Goal: Task Accomplishment & Management: Manage account settings

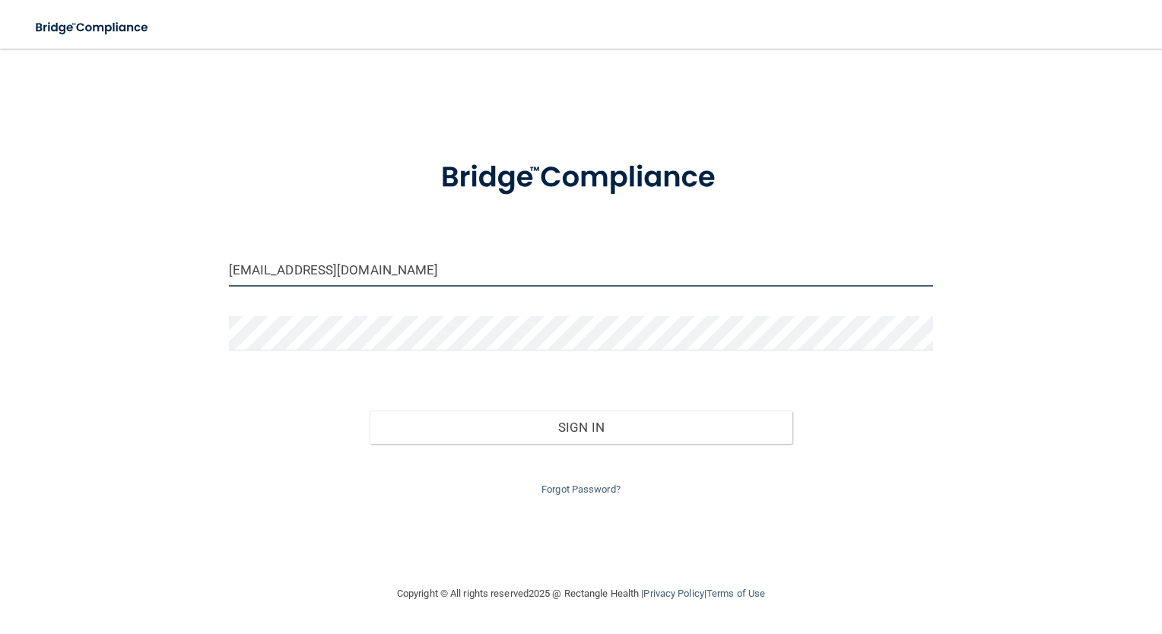
click at [376, 272] on input "quaseemahcain@yahoo.com" at bounding box center [581, 269] width 705 height 34
type input "om.bsc@wavedp.com"
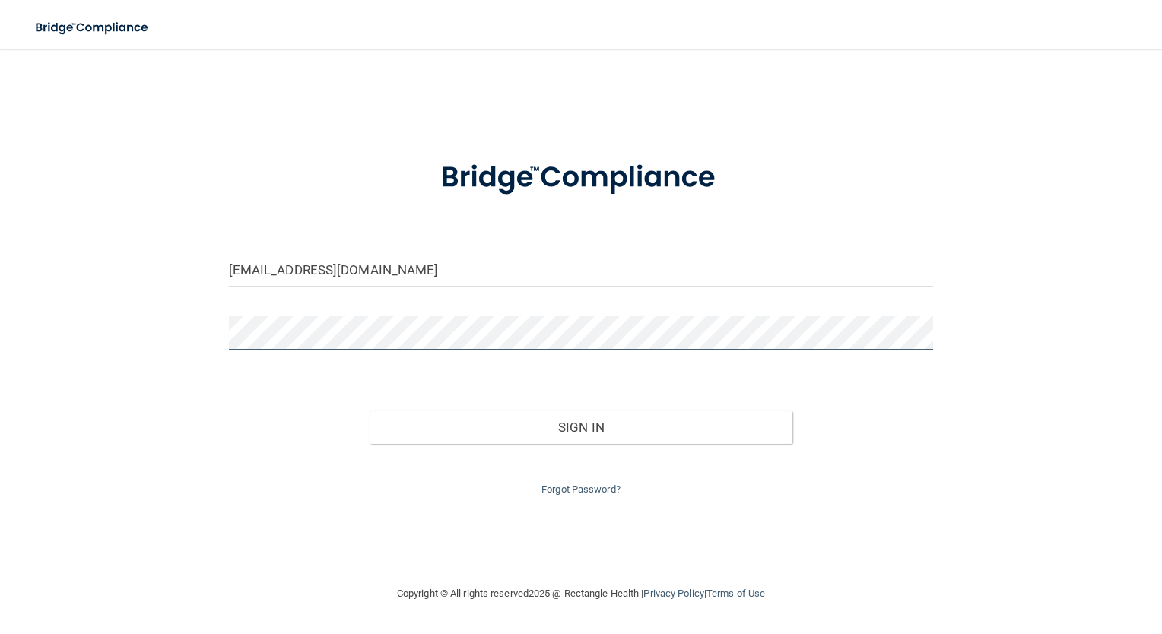
click at [370, 411] on button "Sign In" at bounding box center [581, 427] width 423 height 33
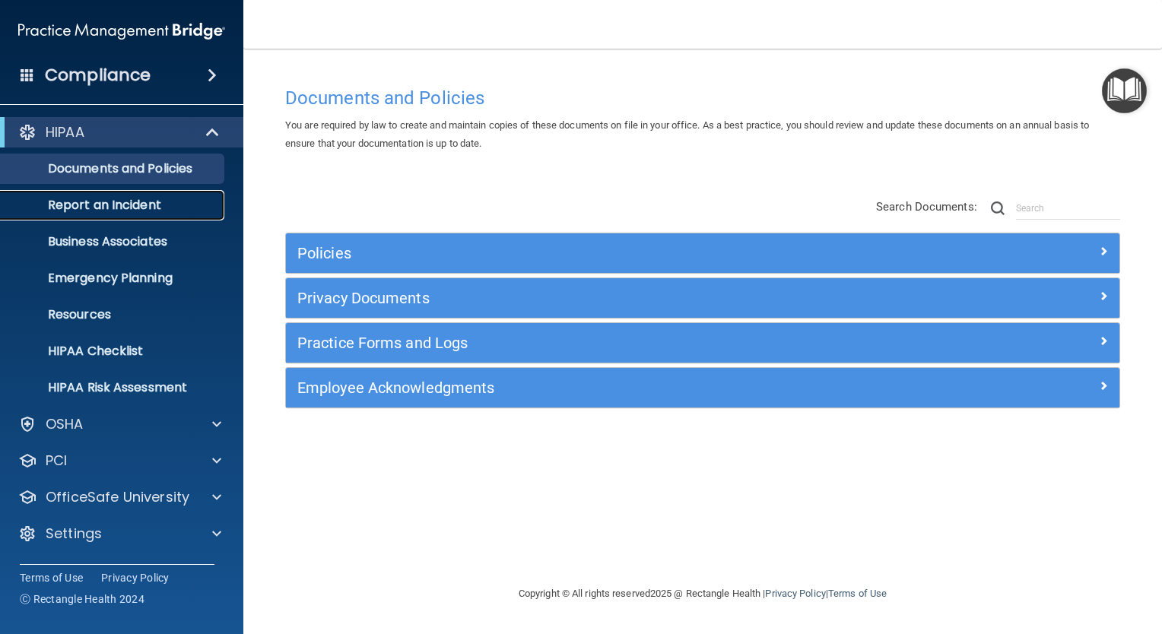
click at [136, 198] on p "Report an Incident" at bounding box center [114, 205] width 208 height 15
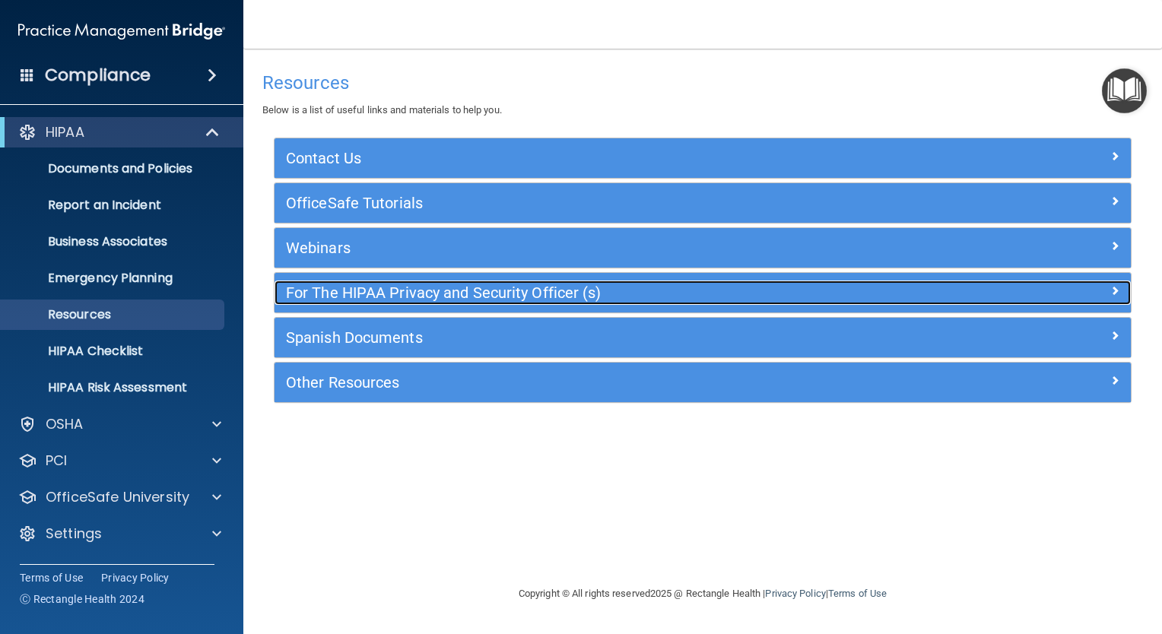
click at [532, 294] on h5 "For The HIPAA Privacy and Security Officer (s)" at bounding box center [596, 292] width 620 height 17
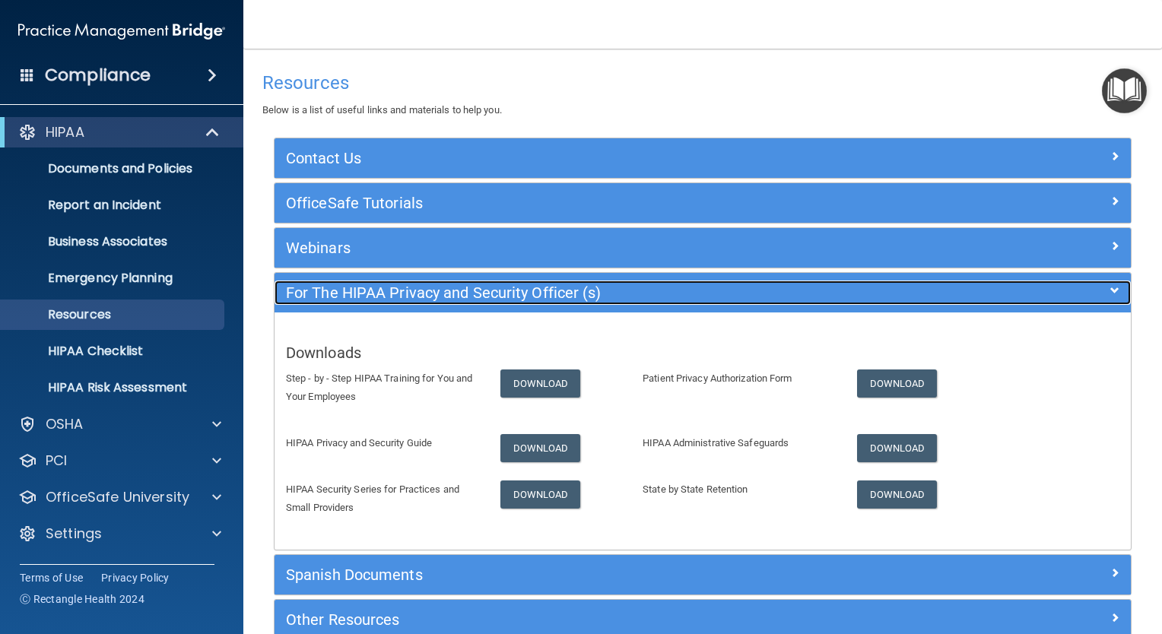
click at [827, 284] on h5 "For The HIPAA Privacy and Security Officer (s)" at bounding box center [596, 292] width 620 height 17
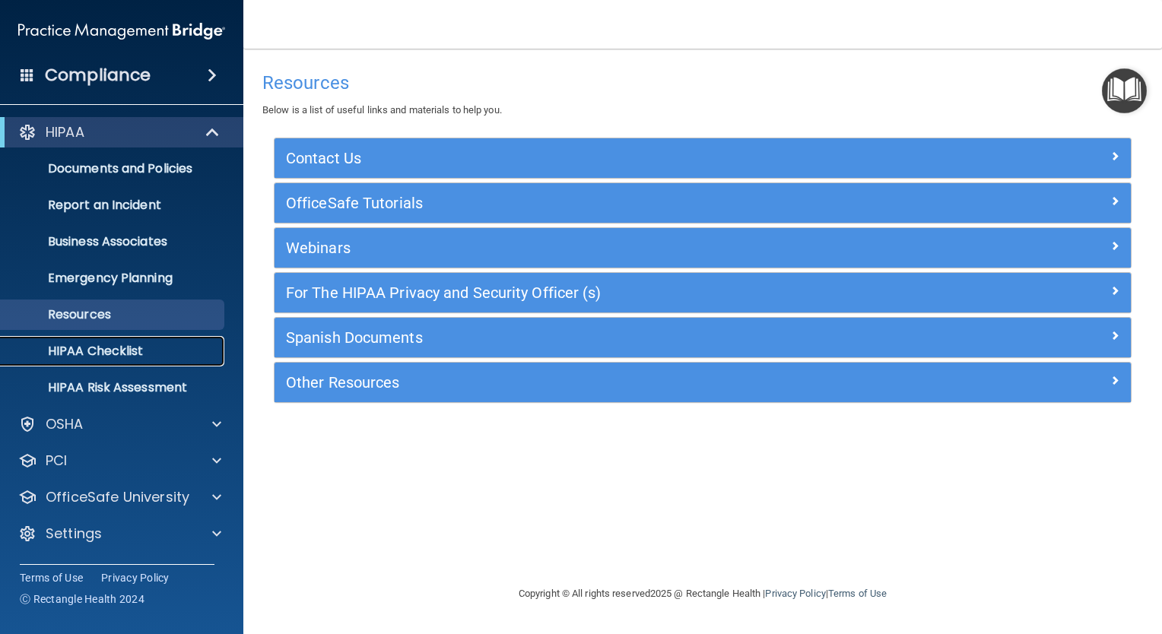
click at [158, 349] on p "HIPAA Checklist" at bounding box center [114, 351] width 208 height 15
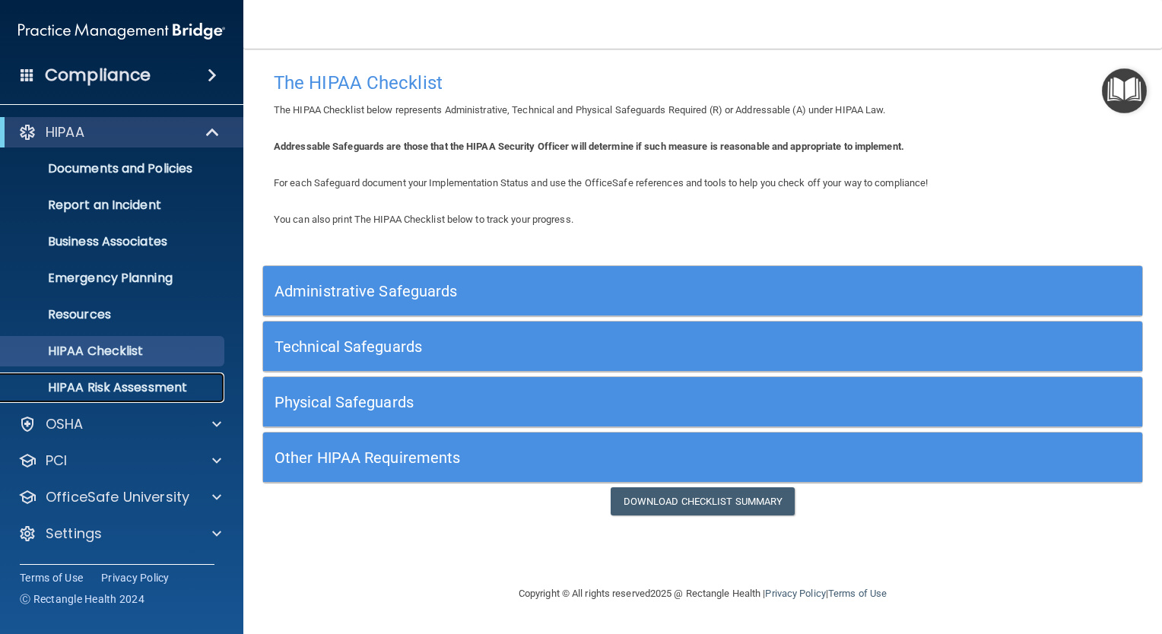
click at [160, 380] on p "HIPAA Risk Assessment" at bounding box center [114, 387] width 208 height 15
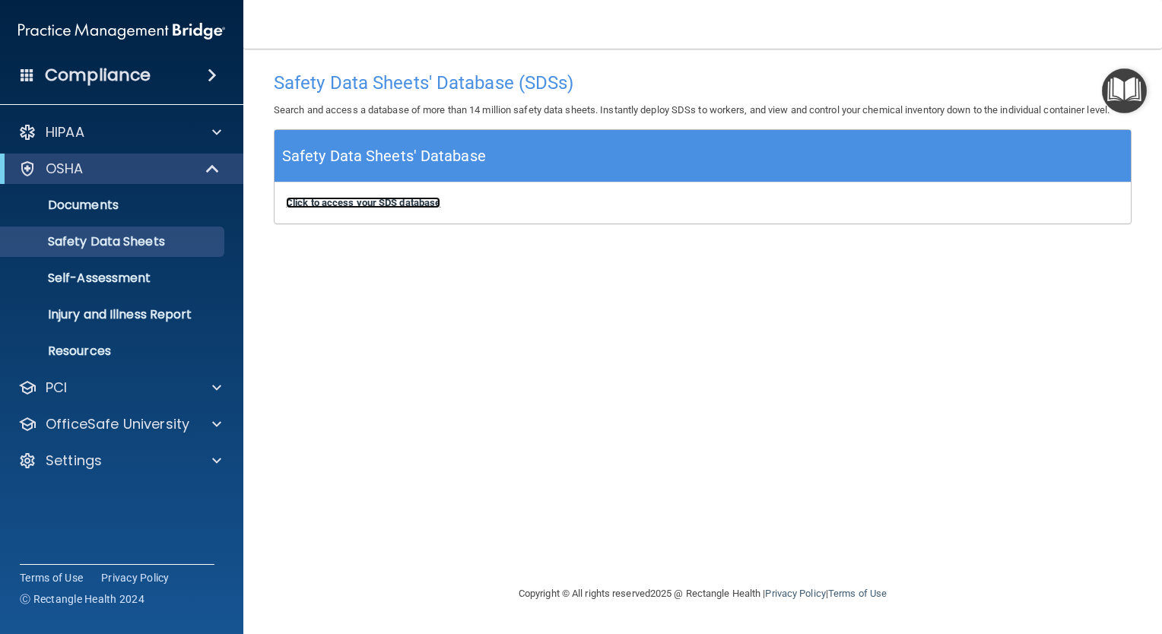
click at [392, 202] on b "Click to access your SDS database" at bounding box center [363, 202] width 154 height 11
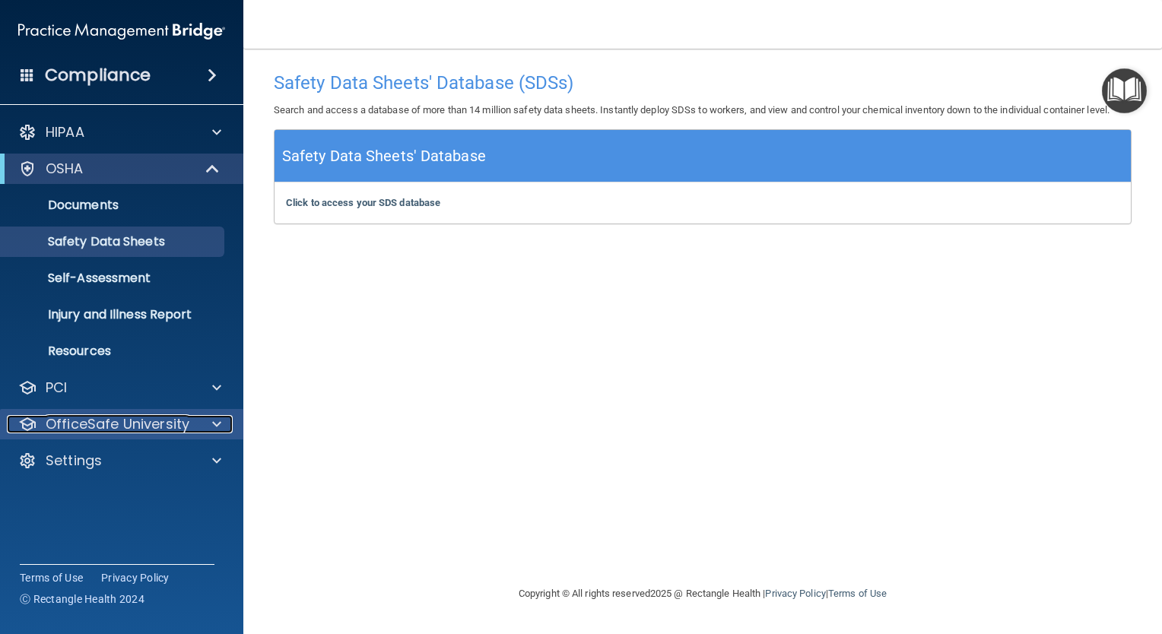
click at [174, 423] on p "OfficeSafe University" at bounding box center [118, 424] width 144 height 18
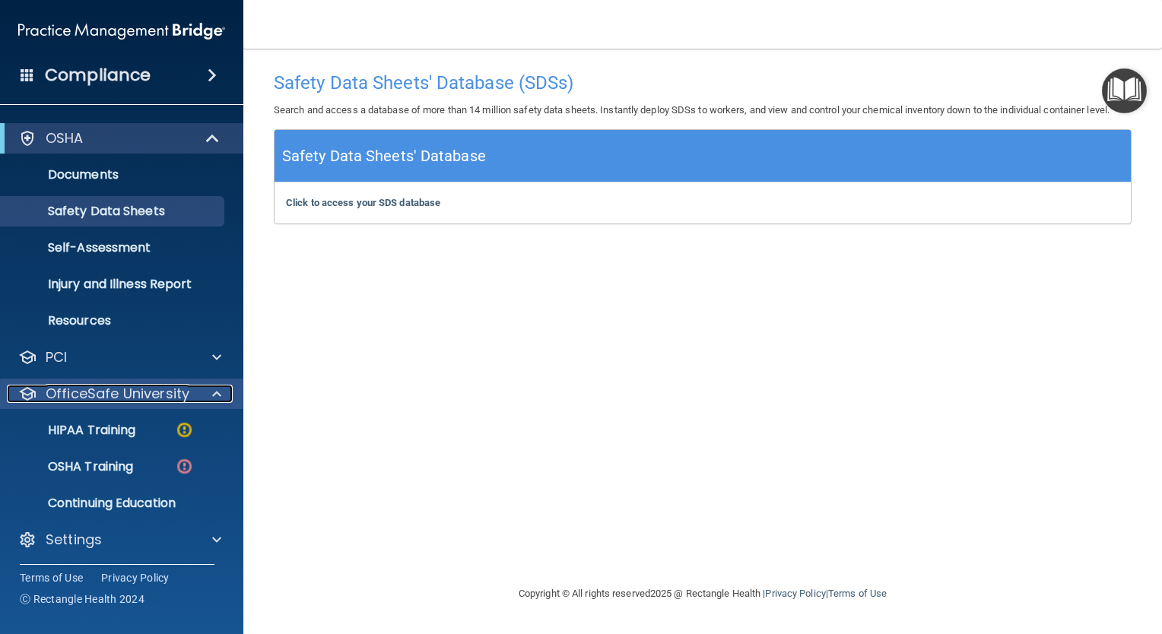
scroll to position [33, 0]
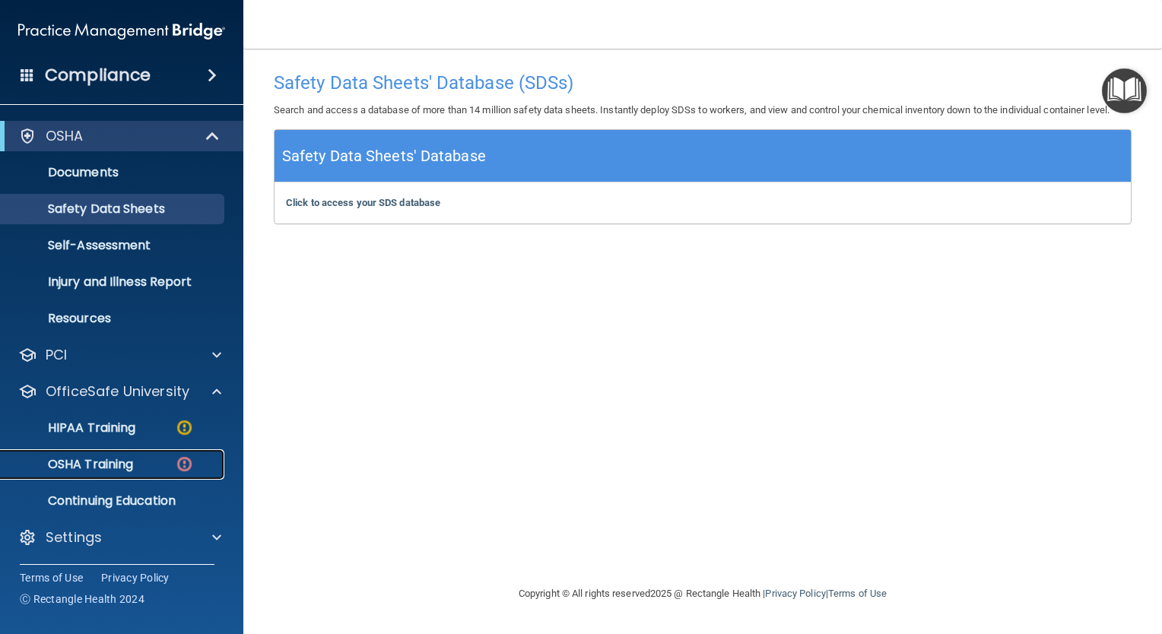
click at [71, 471] on p "OSHA Training" at bounding box center [71, 464] width 123 height 15
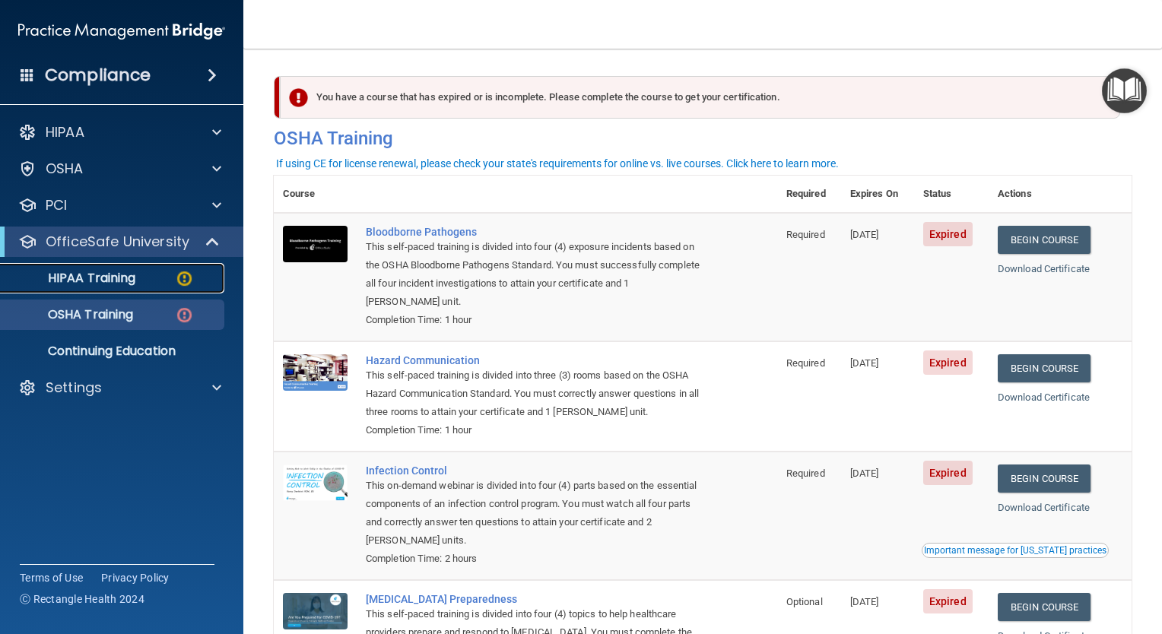
click at [92, 275] on p "HIPAA Training" at bounding box center [72, 278] width 125 height 15
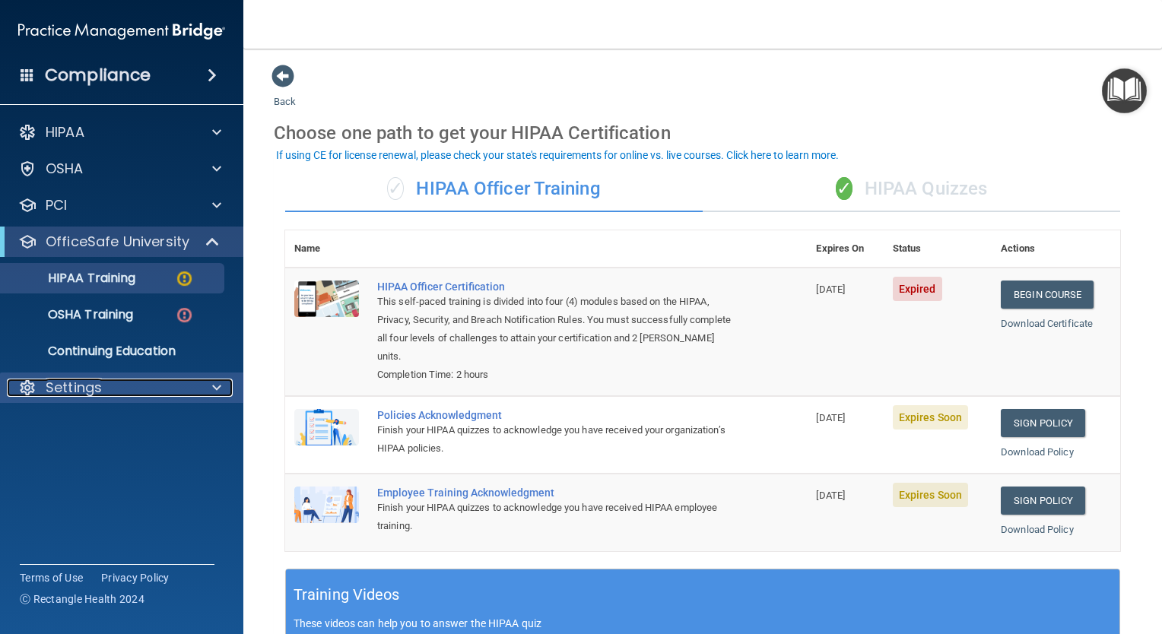
click at [47, 387] on p "Settings" at bounding box center [74, 388] width 56 height 18
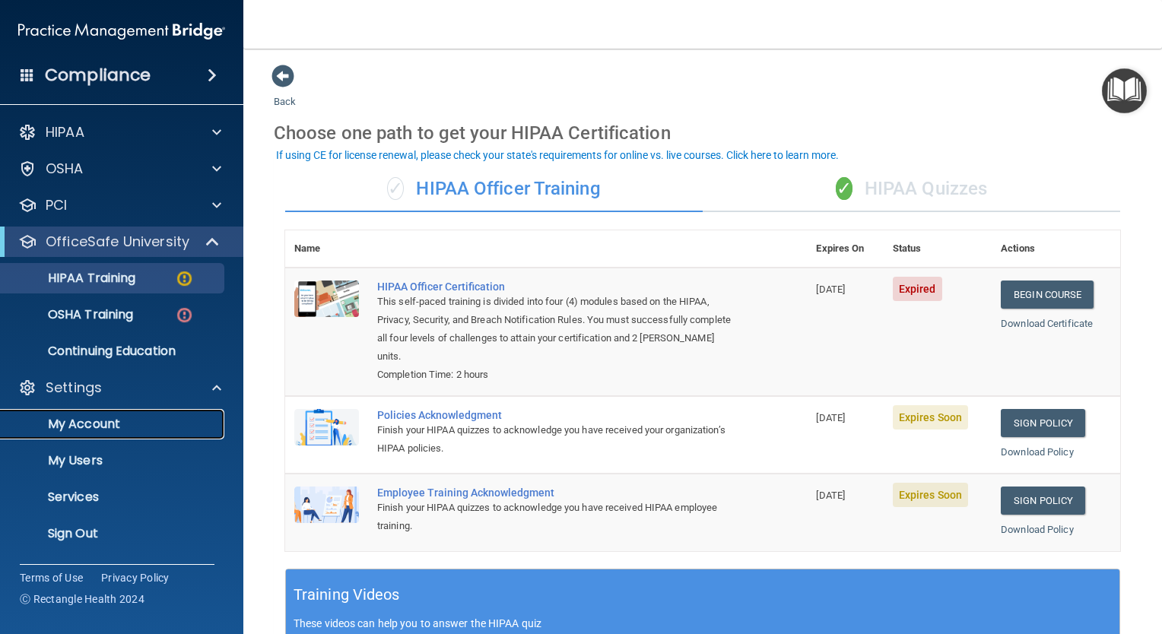
click at [91, 420] on p "My Account" at bounding box center [114, 424] width 208 height 15
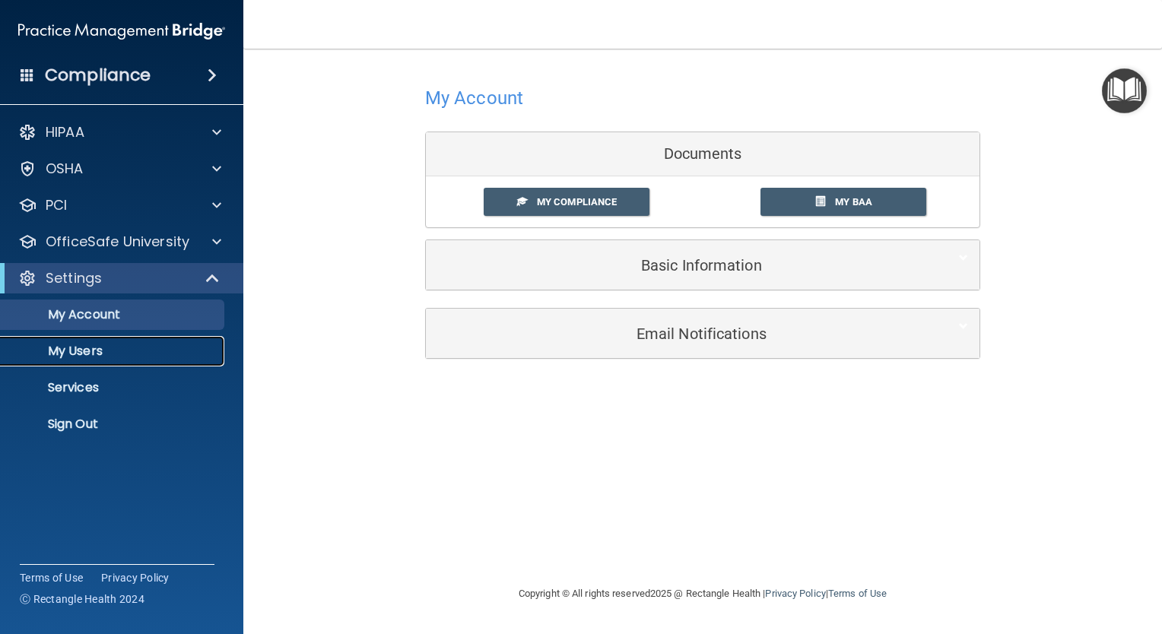
click at [69, 356] on p "My Users" at bounding box center [114, 351] width 208 height 15
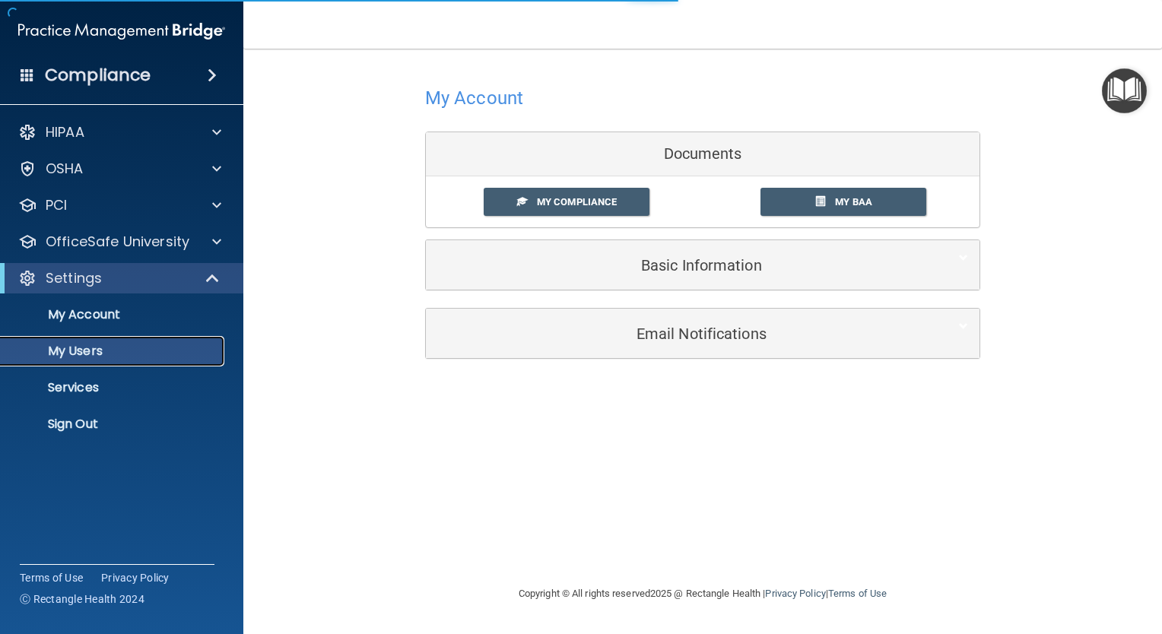
select select "20"
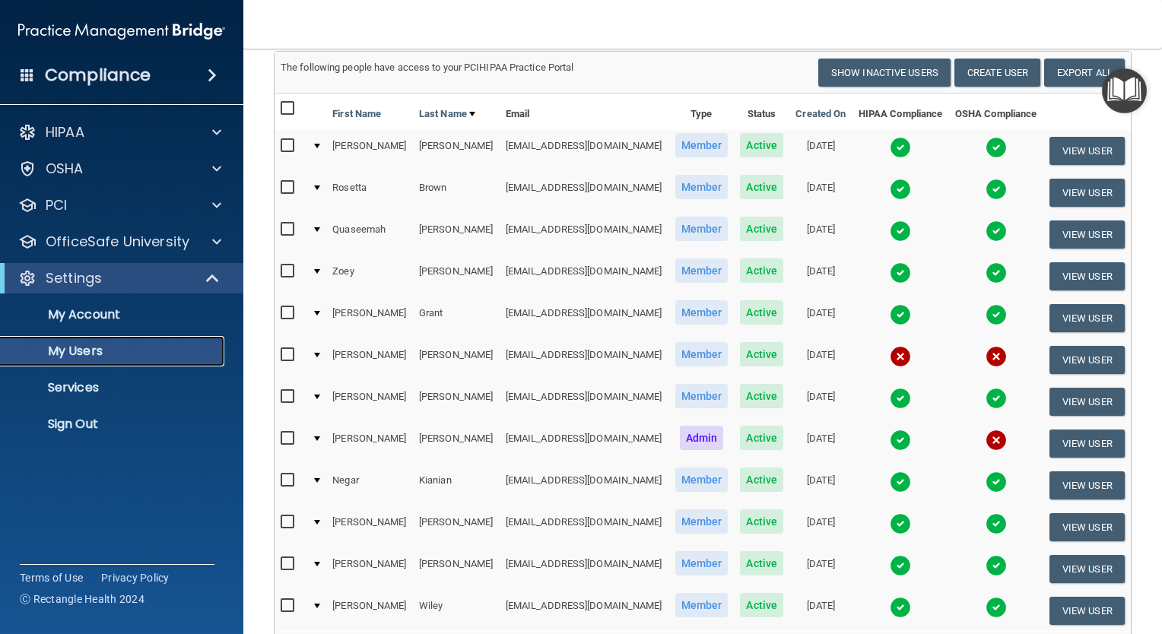
scroll to position [122, 0]
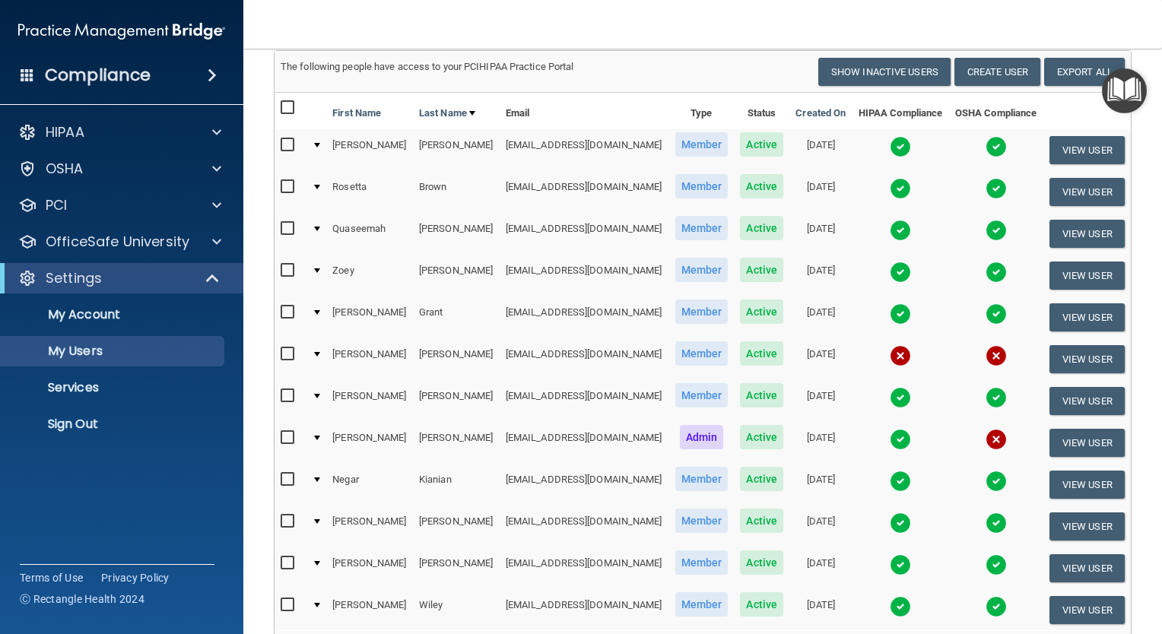
drag, startPoint x: 1158, startPoint y: 272, endPoint x: 1142, endPoint y: 461, distance: 189.3
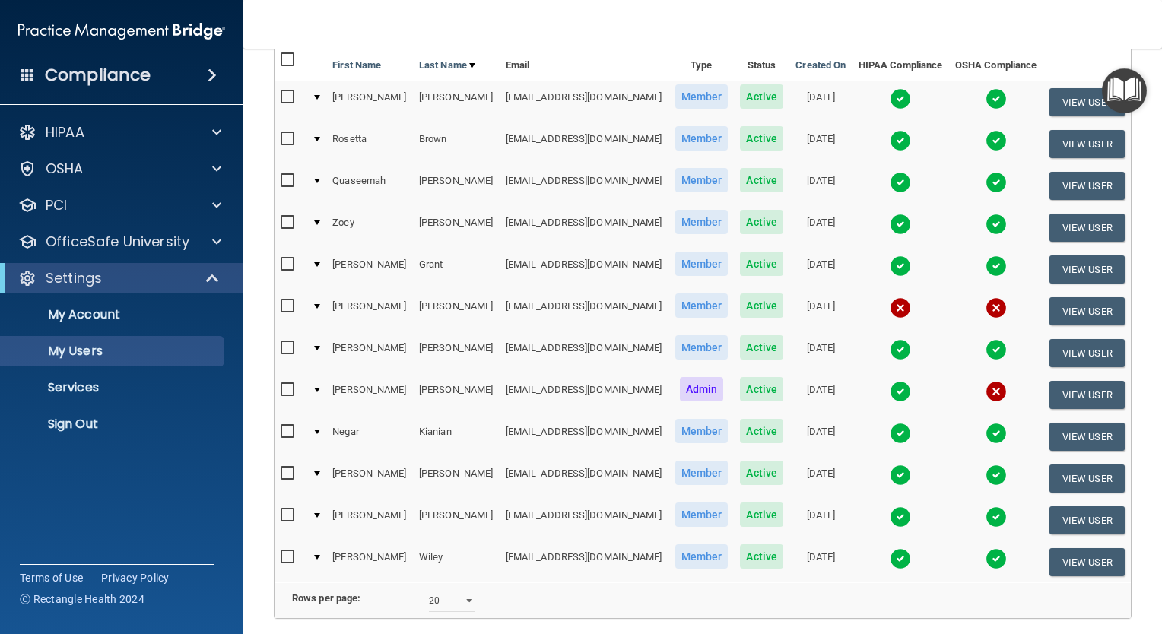
scroll to position [171, 0]
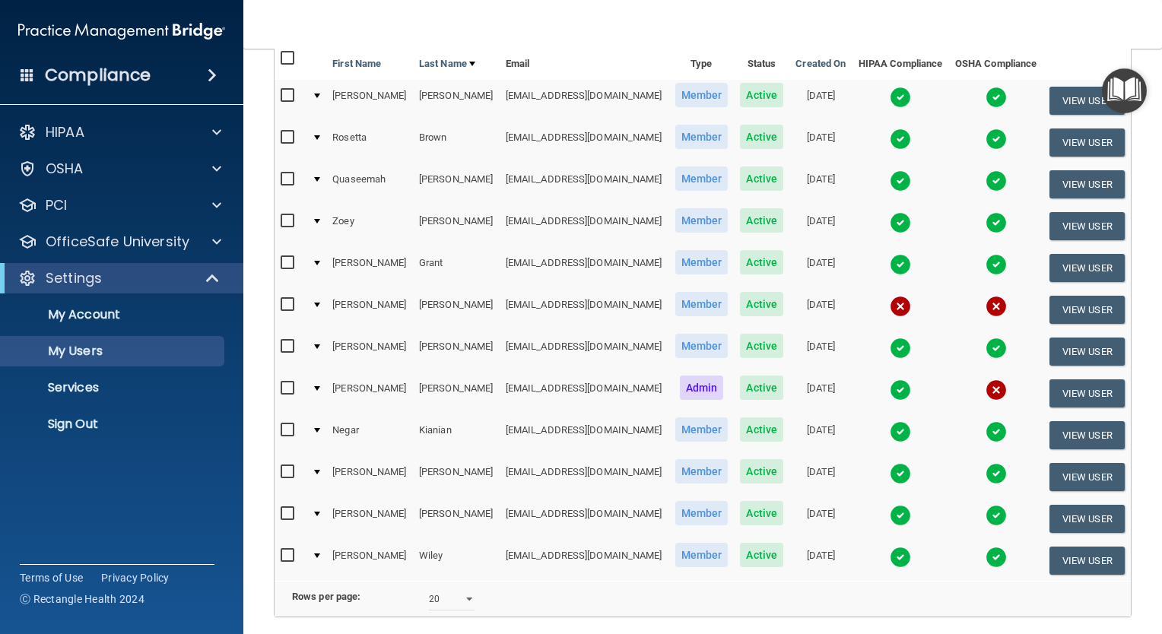
click at [287, 383] on input "checkbox" at bounding box center [289, 388] width 17 height 12
checkbox input "false"
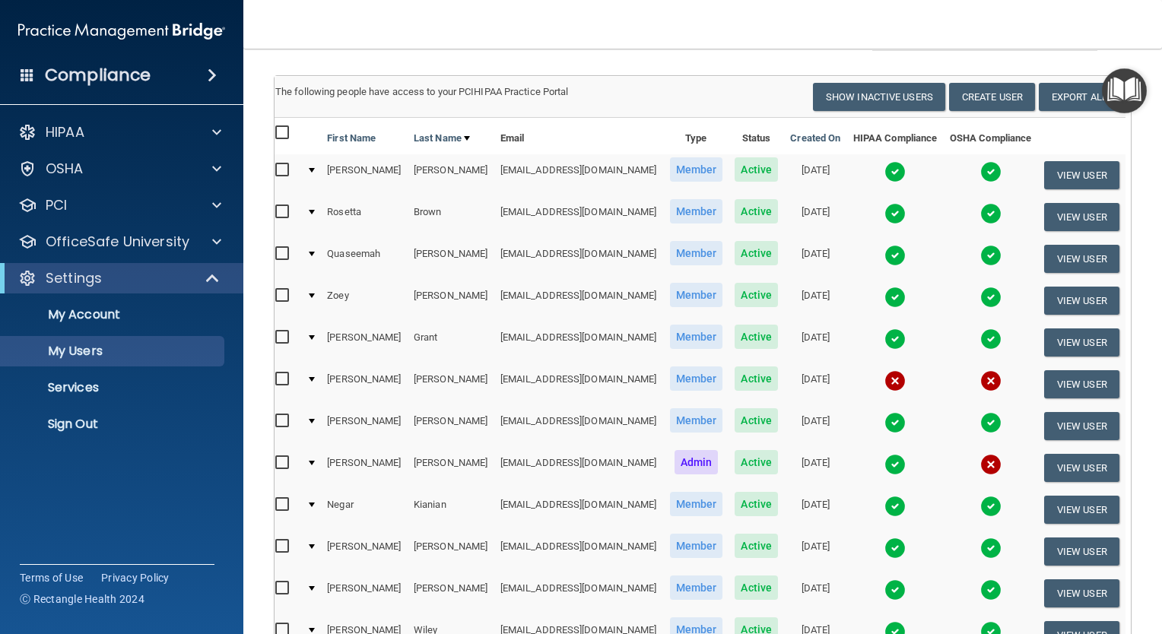
scroll to position [97, 0]
click at [1065, 249] on button "View User" at bounding box center [1081, 258] width 75 height 28
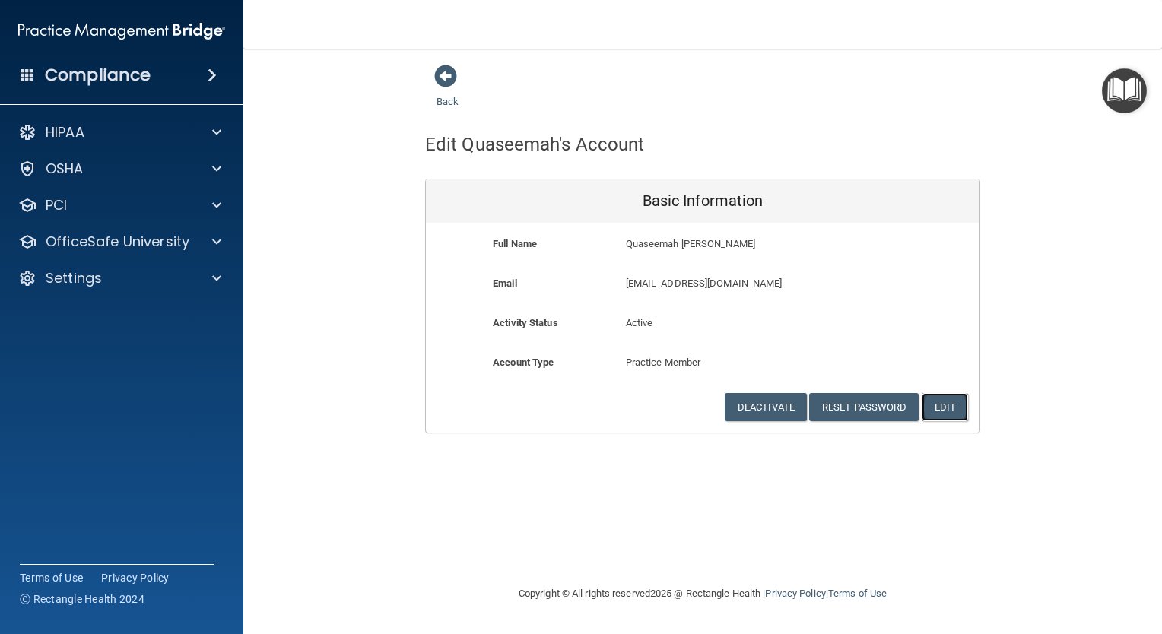
click at [953, 408] on button "Edit" at bounding box center [945, 407] width 46 height 28
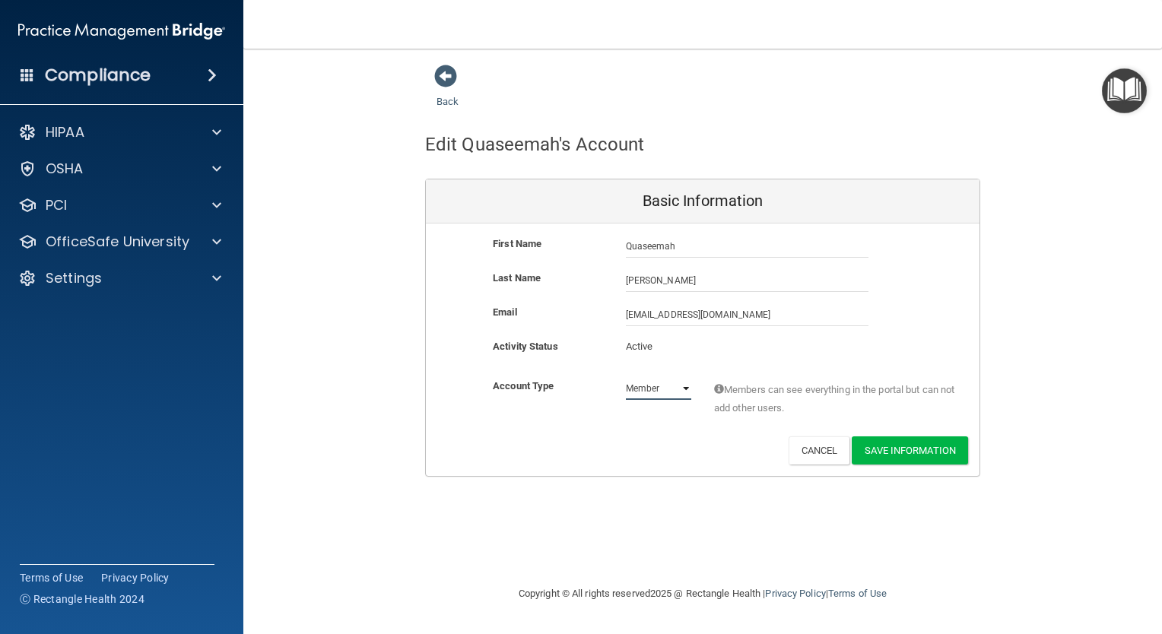
click at [684, 386] on select "Admin Member" at bounding box center [658, 388] width 65 height 23
select select "practice_admin"
click at [626, 377] on select "Admin Member" at bounding box center [658, 388] width 65 height 23
click at [909, 453] on button "Save Information" at bounding box center [910, 450] width 116 height 28
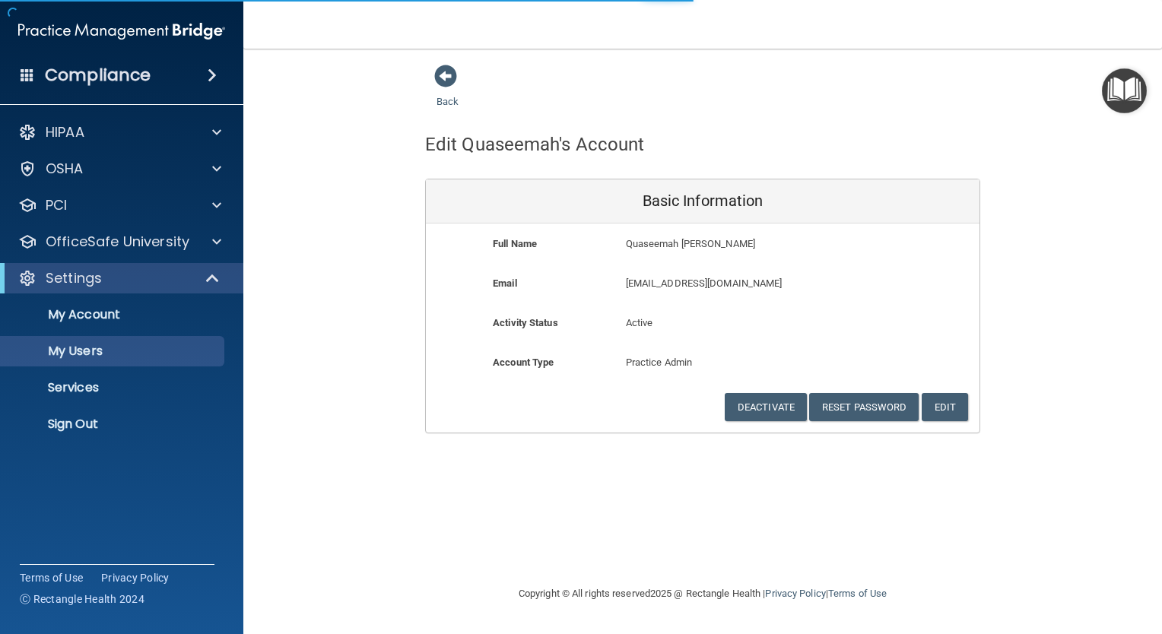
select select "20"
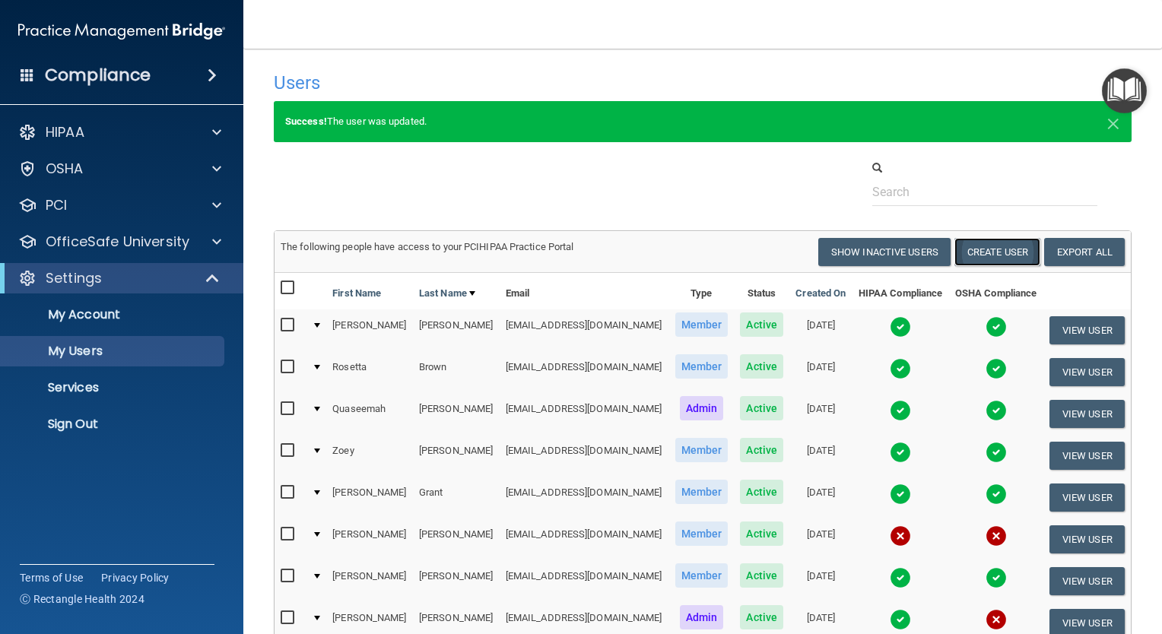
click at [999, 260] on button "Create User" at bounding box center [997, 252] width 86 height 28
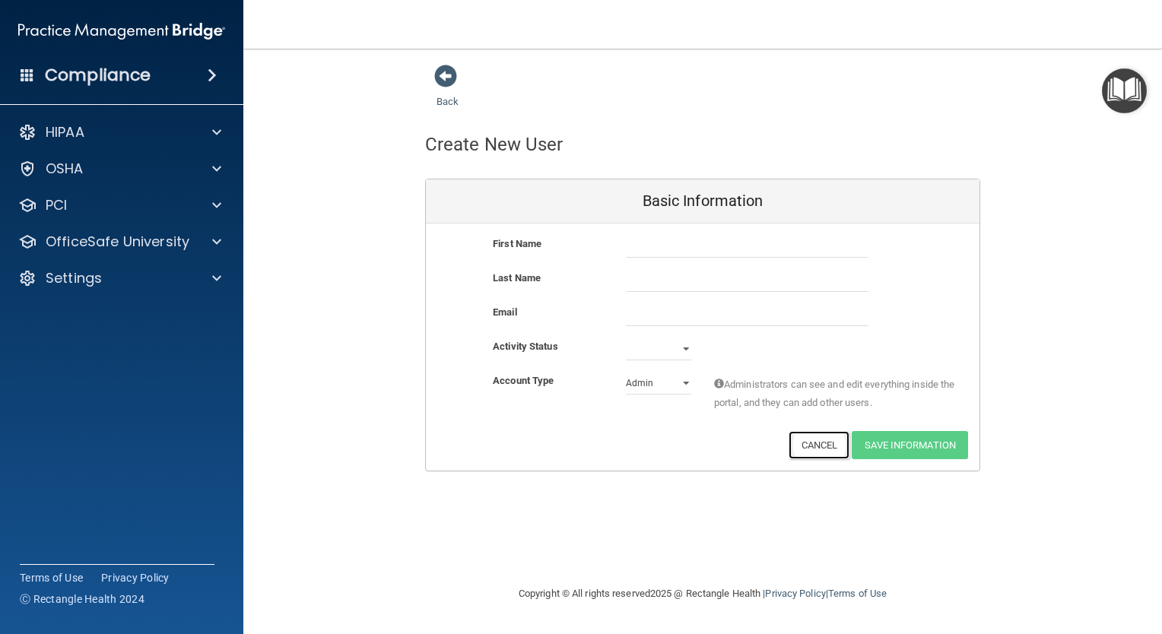
click at [829, 447] on button "Cancel" at bounding box center [820, 445] width 62 height 28
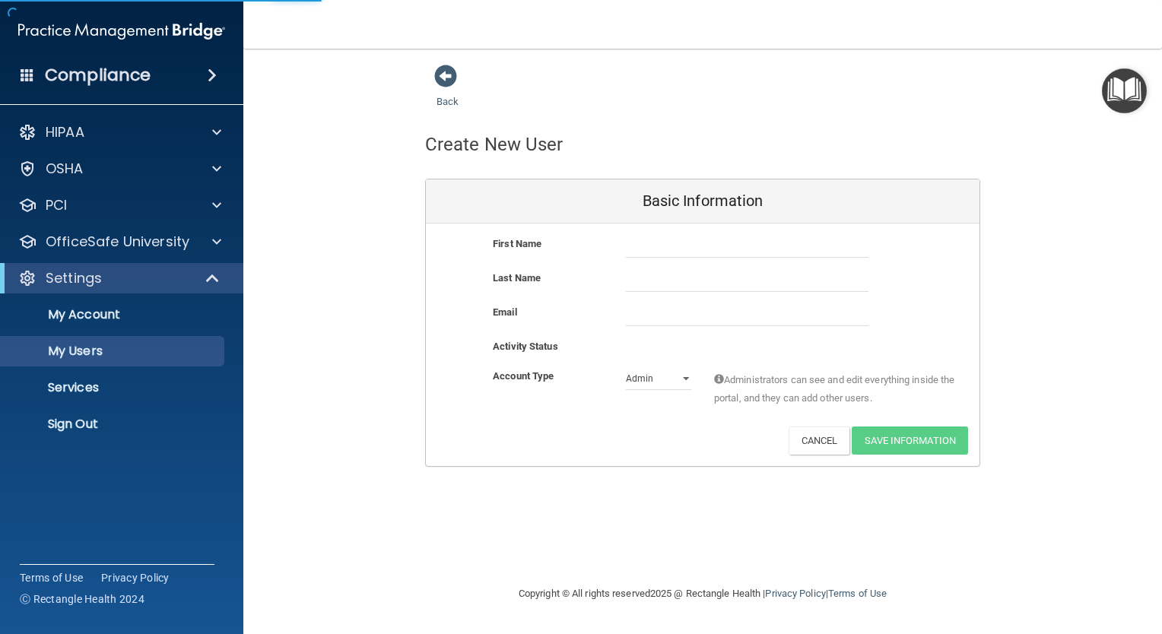
select select "20"
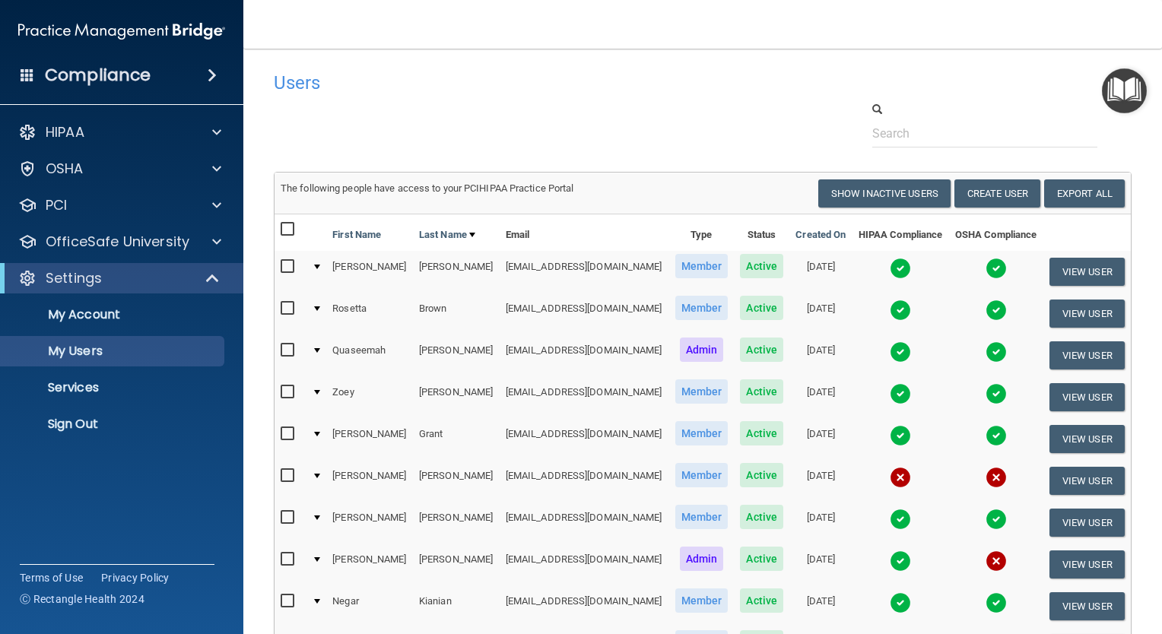
click at [763, 78] on div "Users" at bounding box center [519, 82] width 514 height 37
click at [674, 75] on h4 "Users" at bounding box center [519, 83] width 491 height 20
click at [110, 428] on p "Sign Out" at bounding box center [114, 424] width 208 height 15
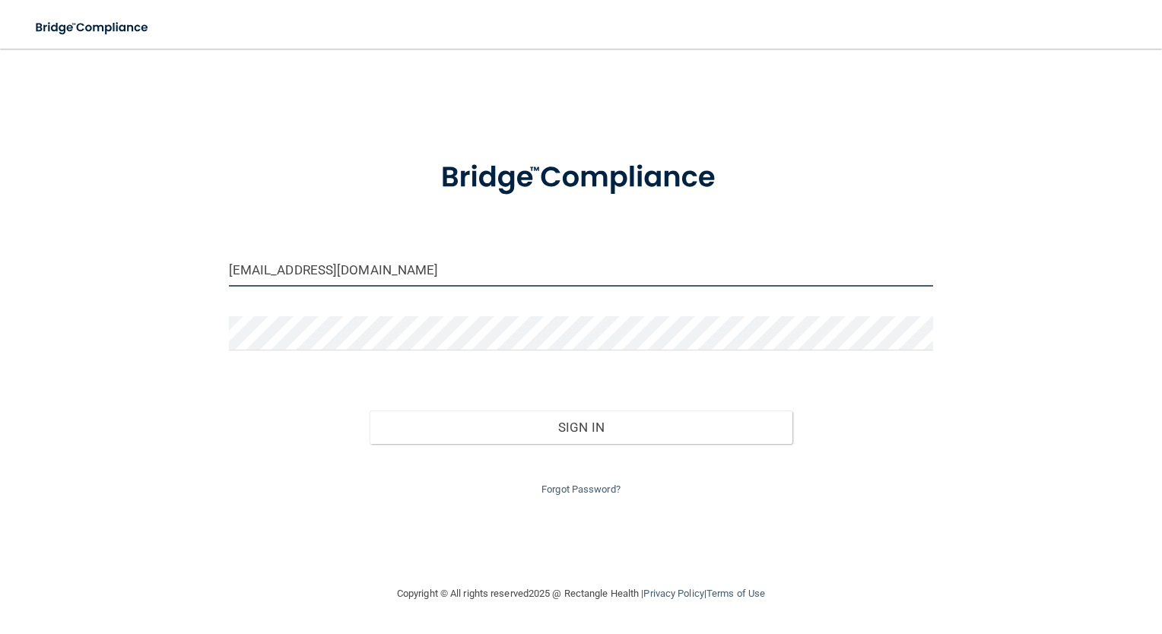
click at [274, 271] on input "[EMAIL_ADDRESS][DOMAIN_NAME]" at bounding box center [581, 269] width 705 height 34
type input "[EMAIL_ADDRESS][DOMAIN_NAME]"
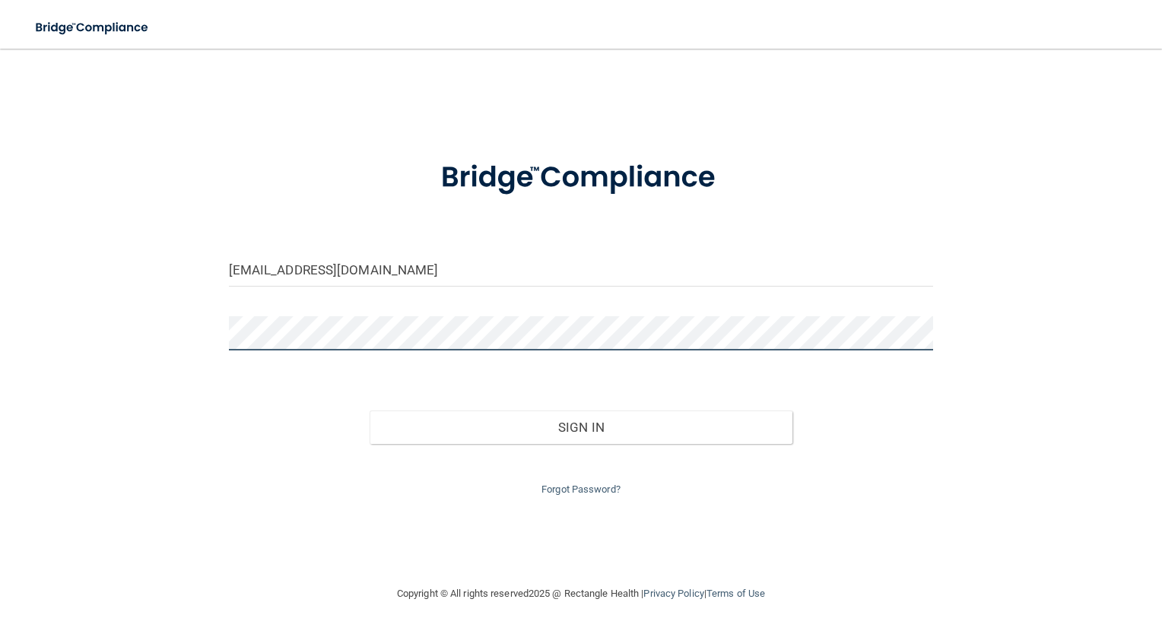
click at [370, 411] on button "Sign In" at bounding box center [581, 427] width 423 height 33
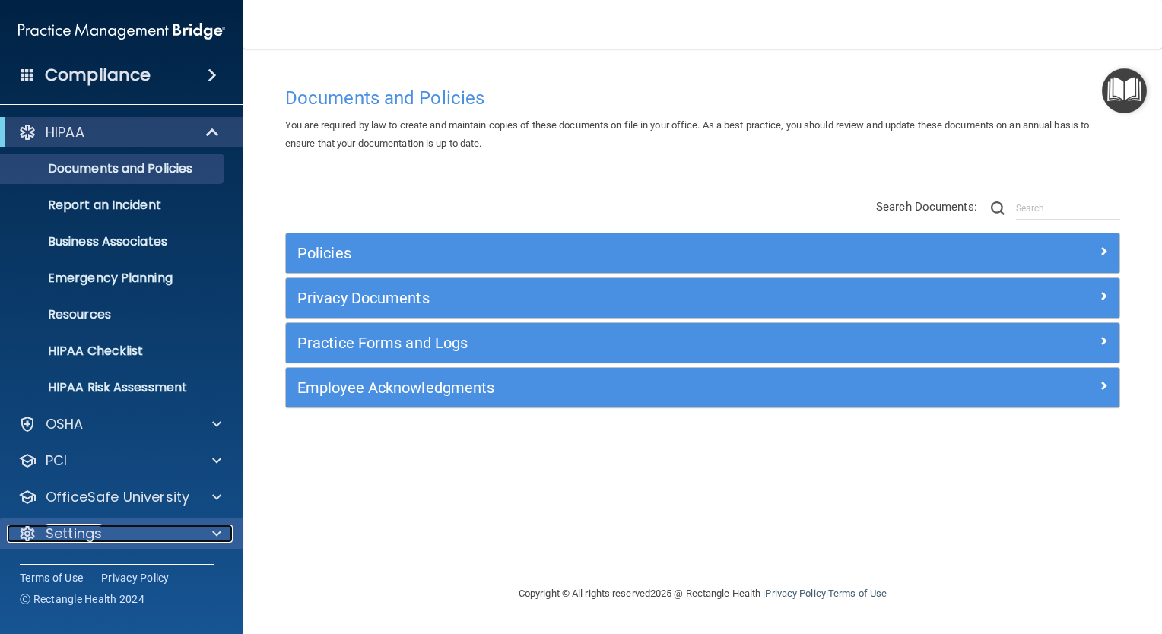
click at [214, 534] on span at bounding box center [216, 534] width 9 height 18
click at [204, 130] on div at bounding box center [213, 132] width 37 height 18
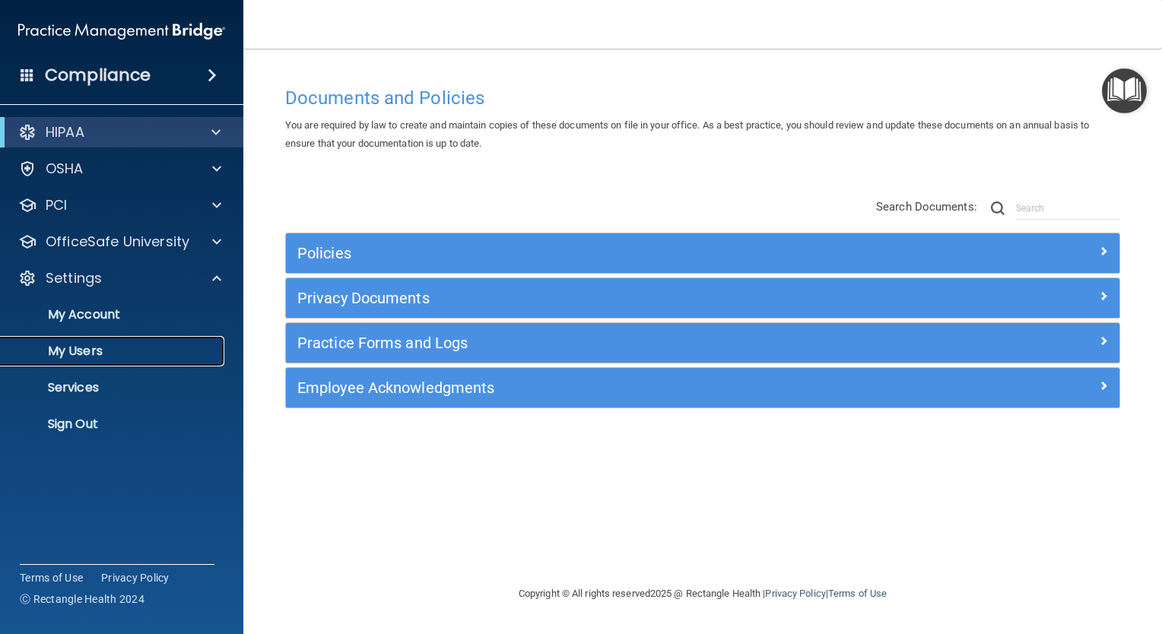
click at [97, 354] on p "My Users" at bounding box center [114, 351] width 208 height 15
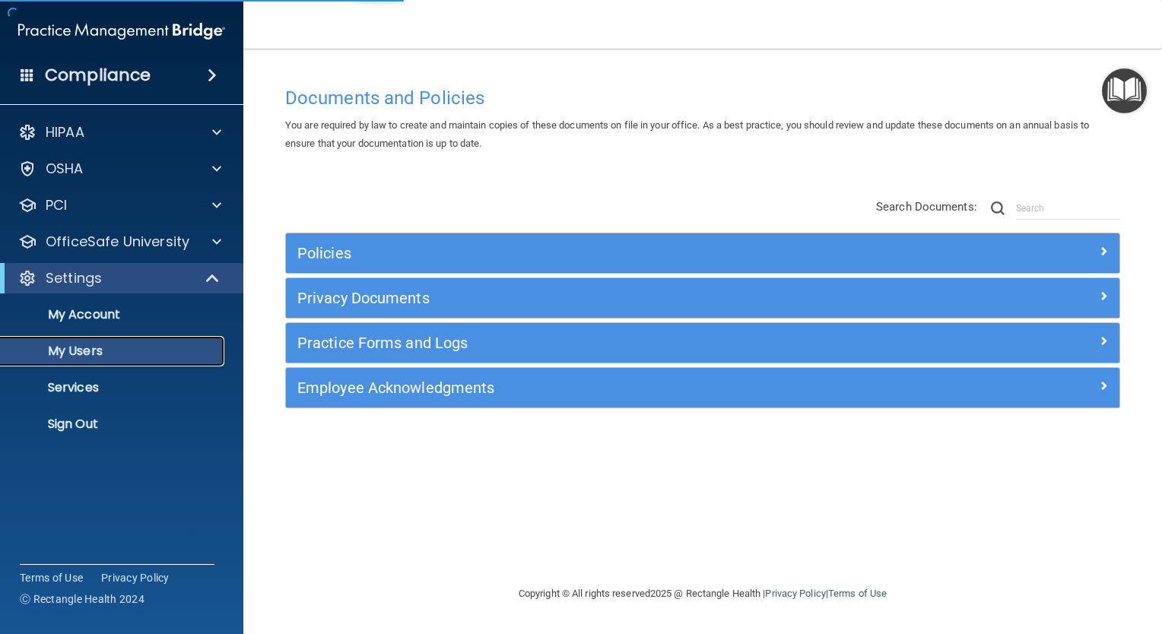
select select "20"
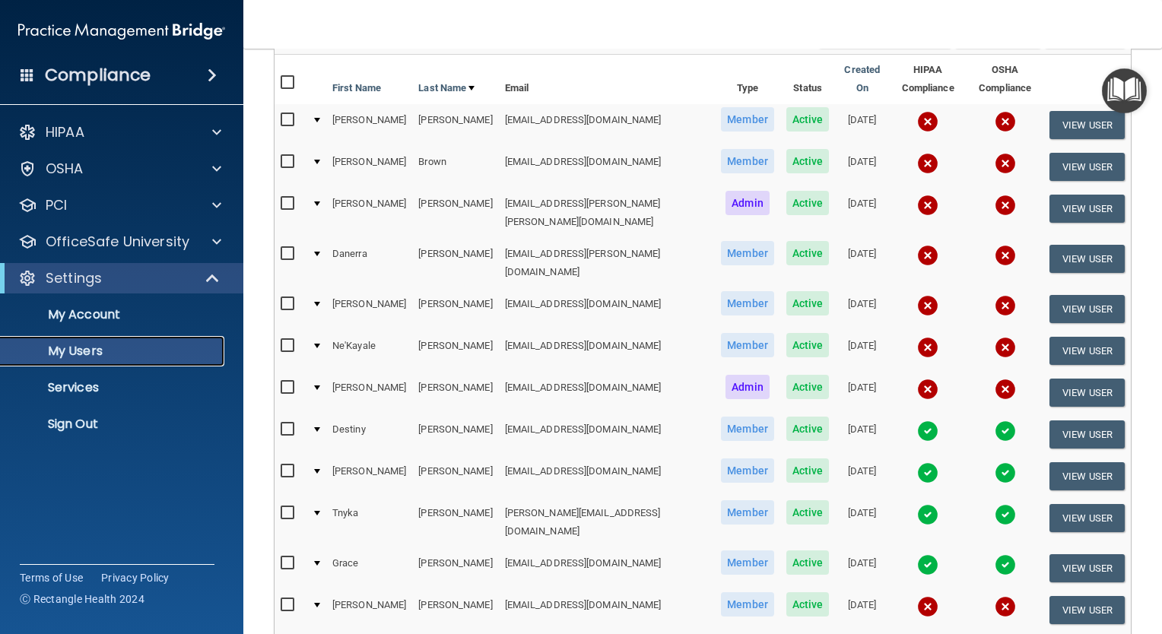
scroll to position [161, 0]
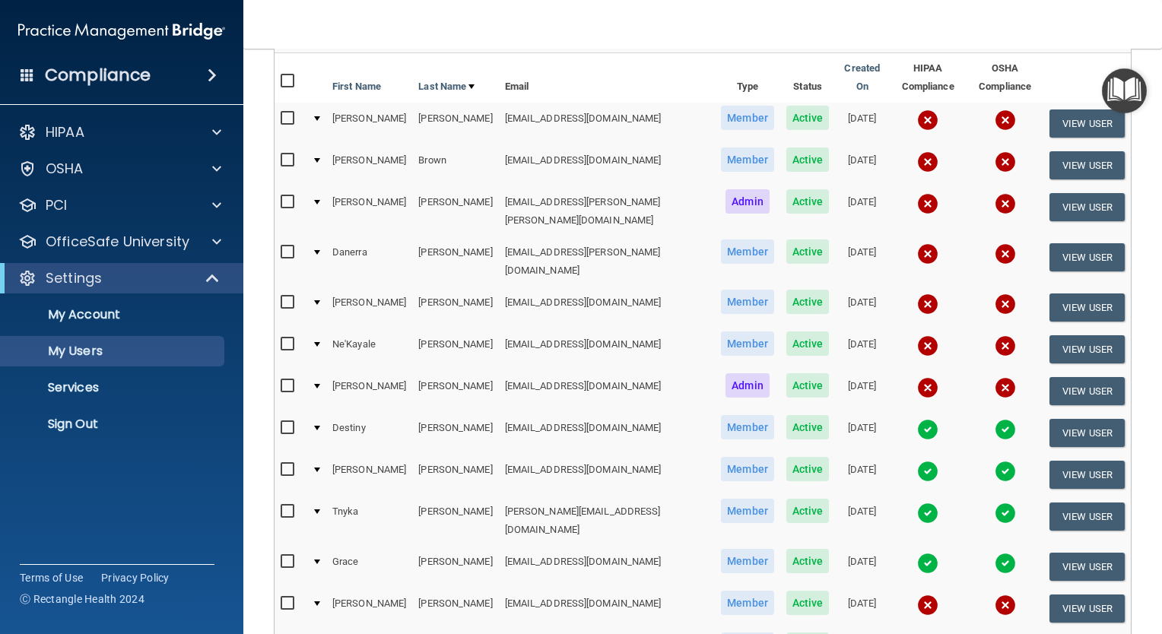
click at [291, 196] on input "checkbox" at bounding box center [289, 202] width 17 height 12
checkbox input "true"
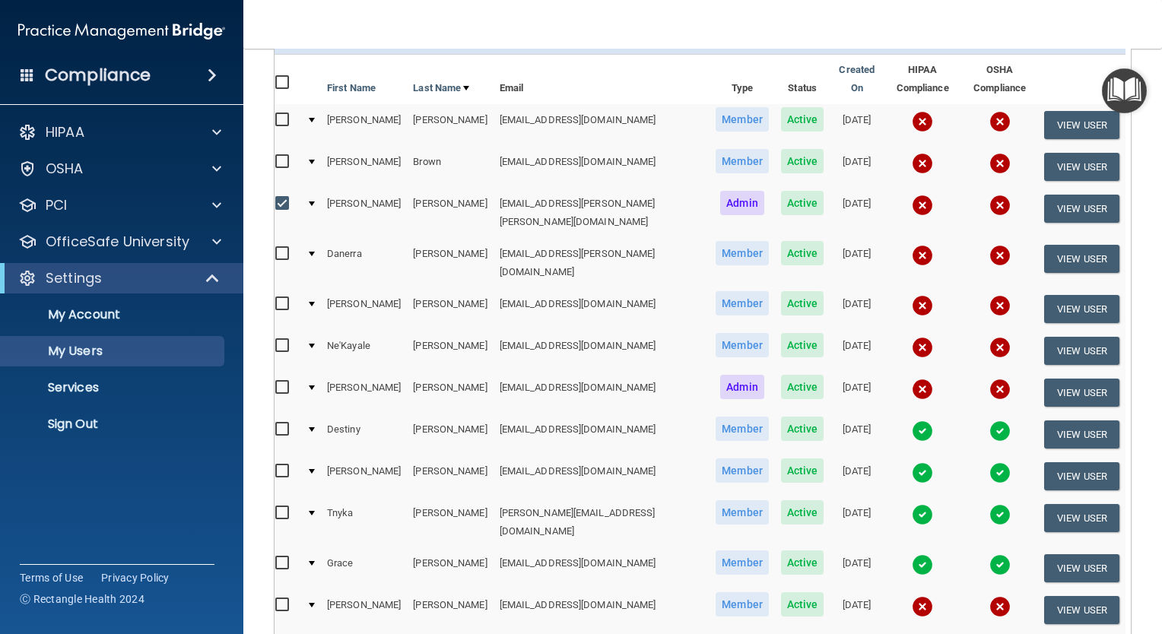
scroll to position [0, 0]
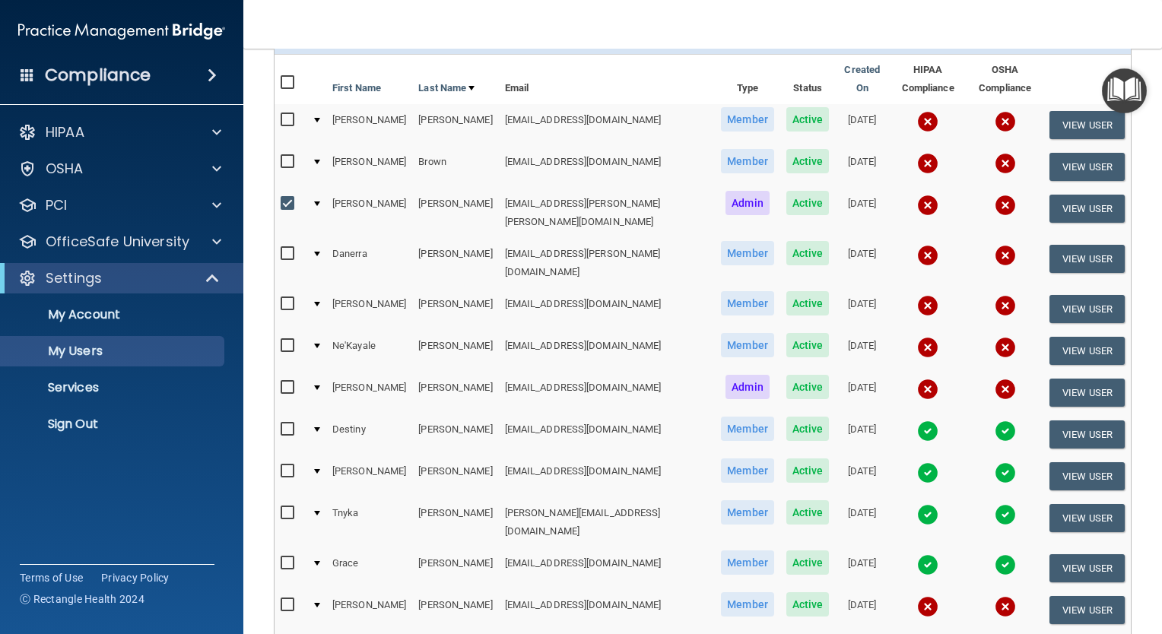
click at [319, 188] on td at bounding box center [316, 213] width 21 height 50
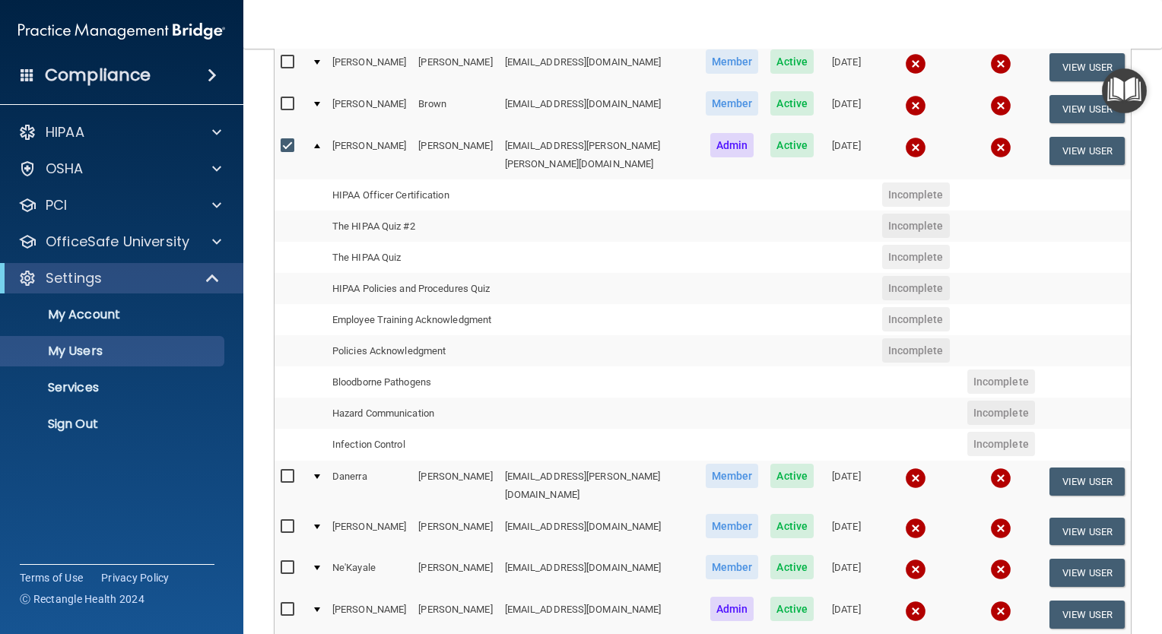
scroll to position [206, 0]
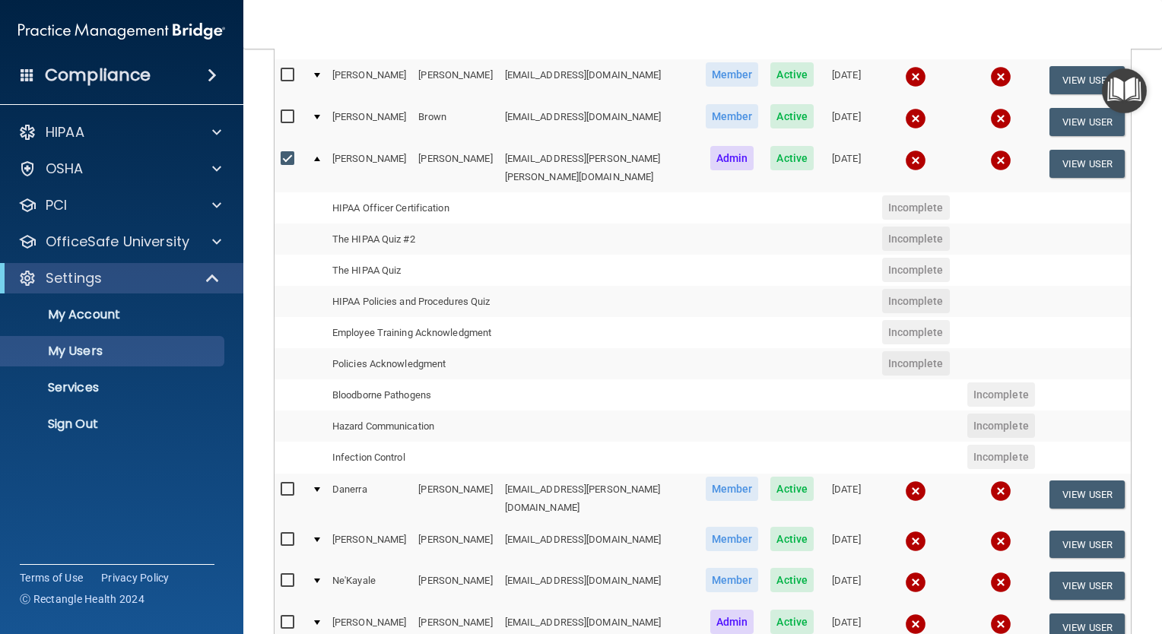
click at [314, 157] on div at bounding box center [317, 159] width 6 height 5
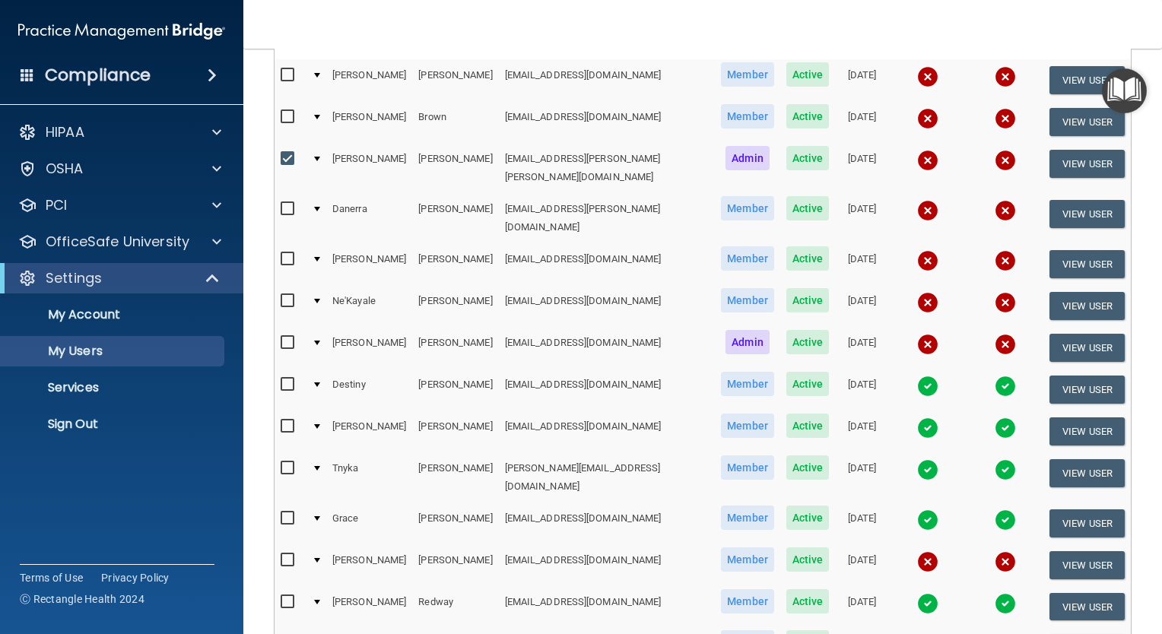
scroll to position [193, 0]
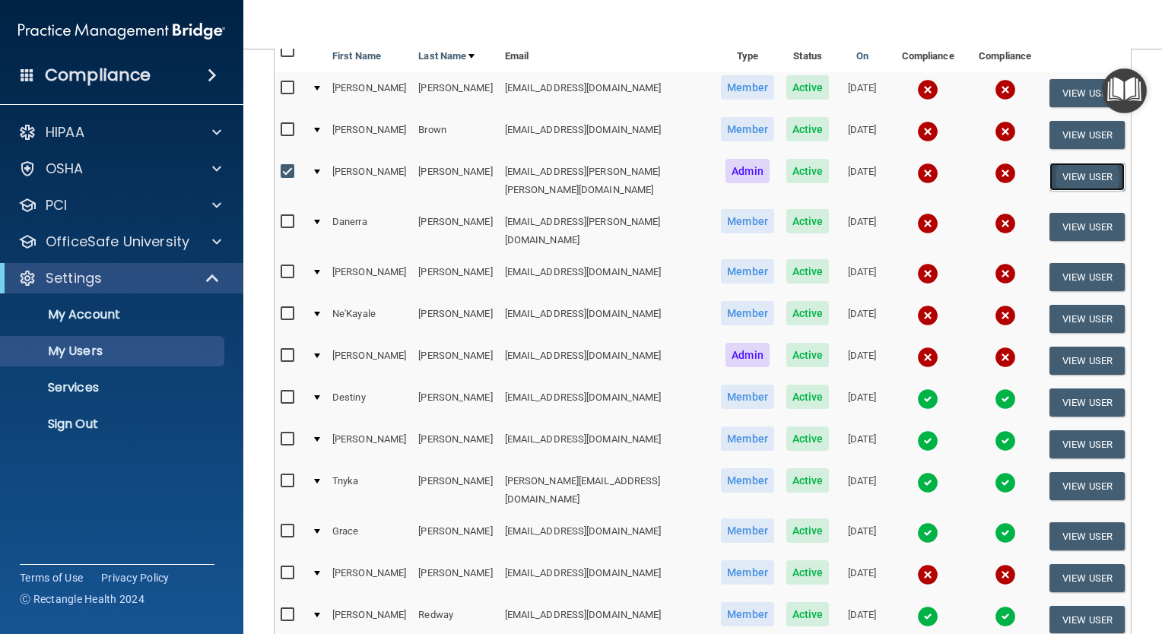
click at [1057, 170] on button "View User" at bounding box center [1086, 177] width 75 height 28
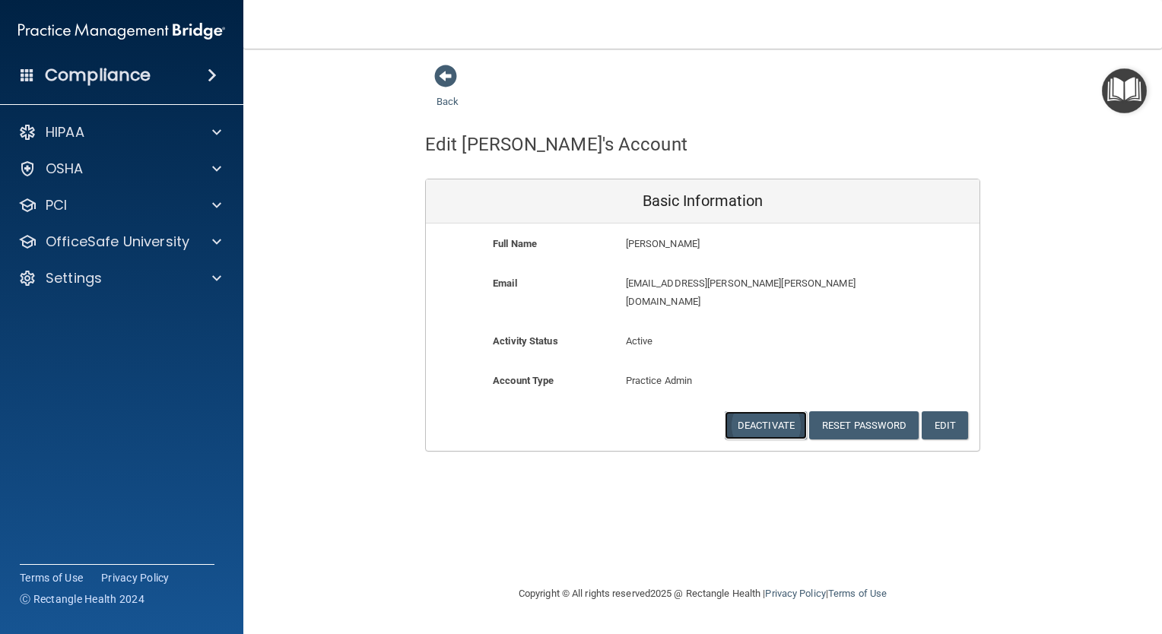
click at [757, 411] on button "Deactivate" at bounding box center [766, 425] width 82 height 28
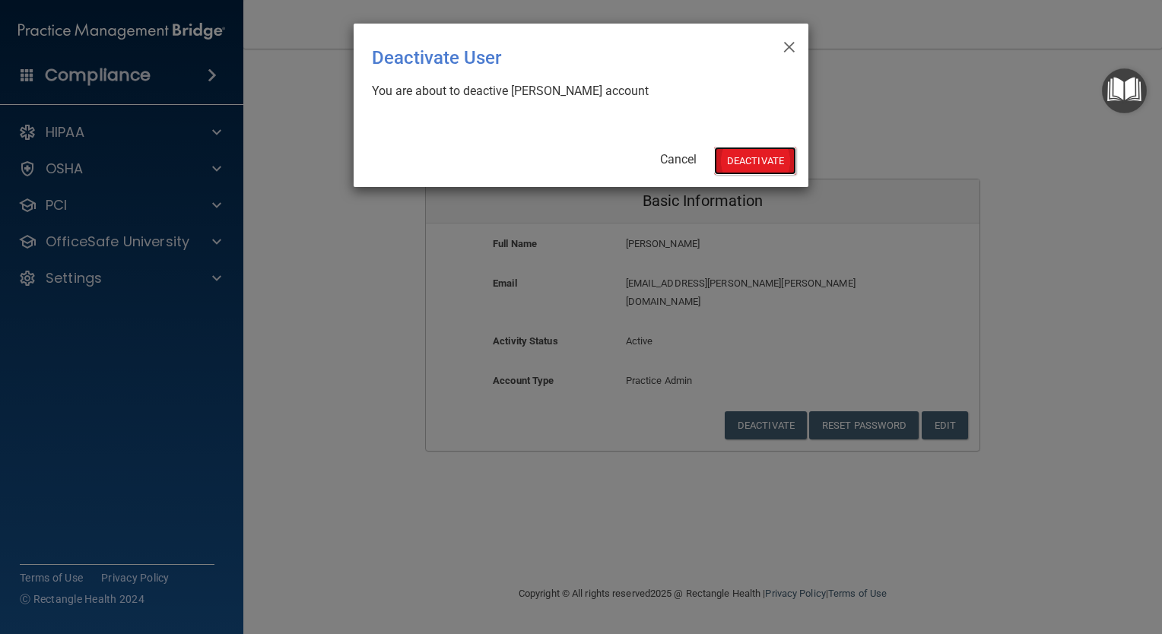
click at [777, 154] on button "Deactivate" at bounding box center [755, 161] width 82 height 28
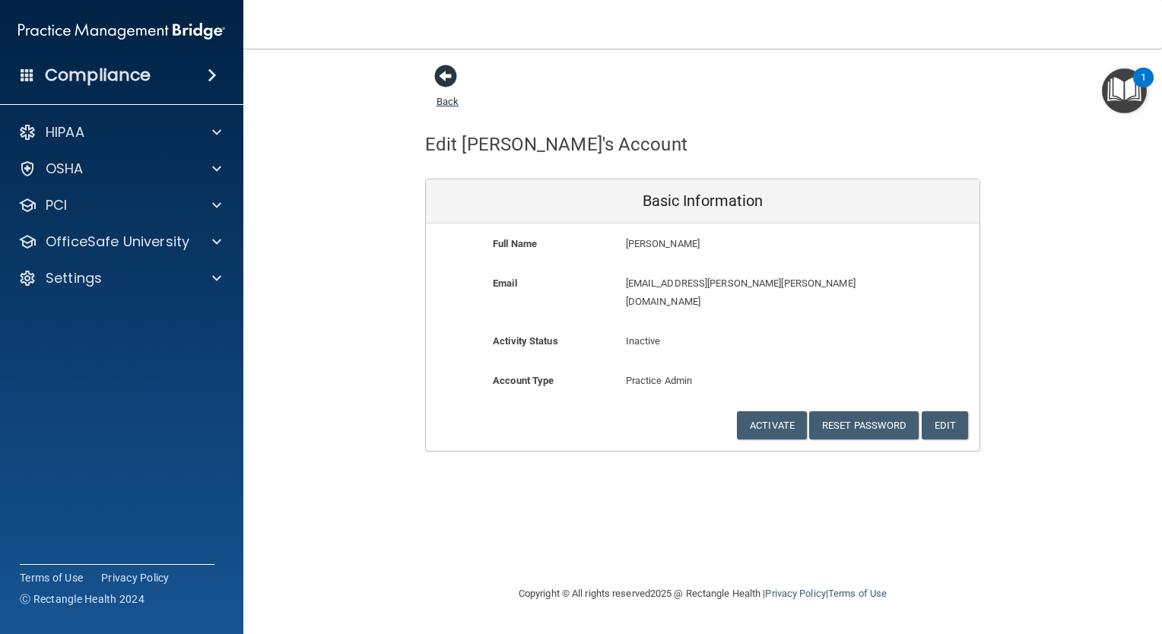
click at [442, 75] on span at bounding box center [445, 76] width 23 height 23
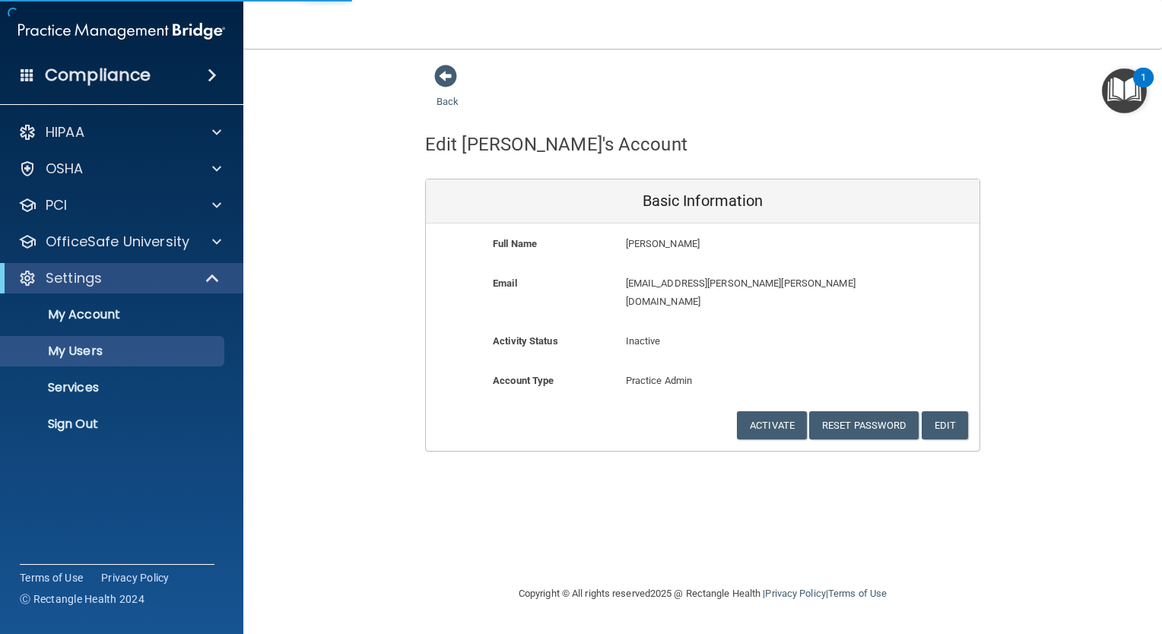
select select "20"
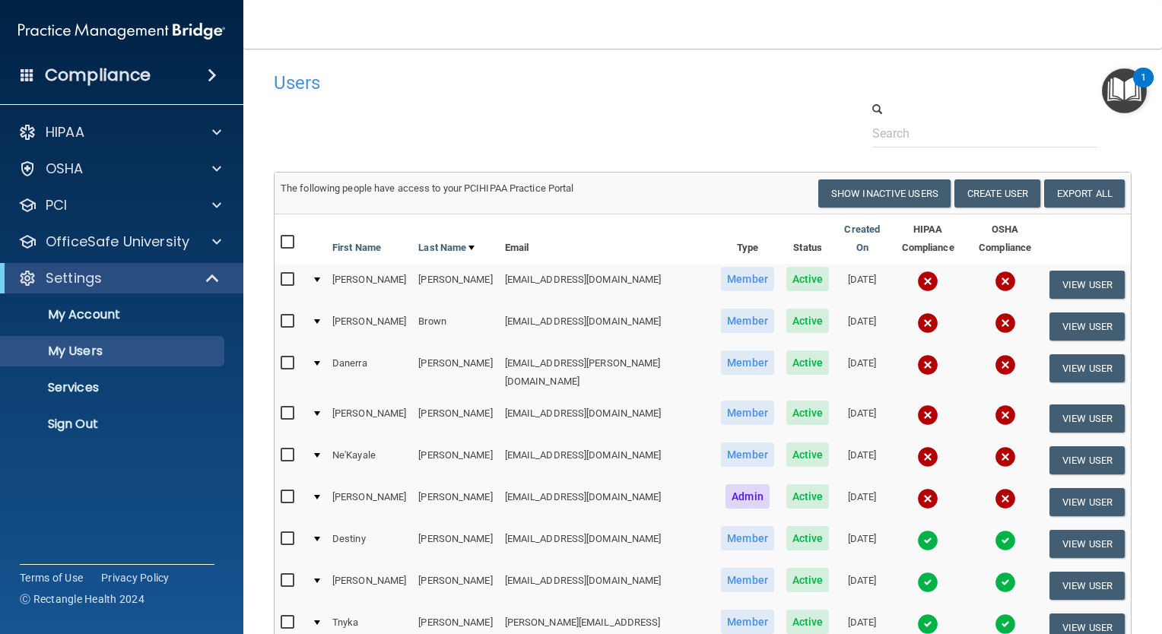
click at [323, 347] on td at bounding box center [316, 372] width 21 height 50
click at [316, 361] on div at bounding box center [317, 363] width 6 height 5
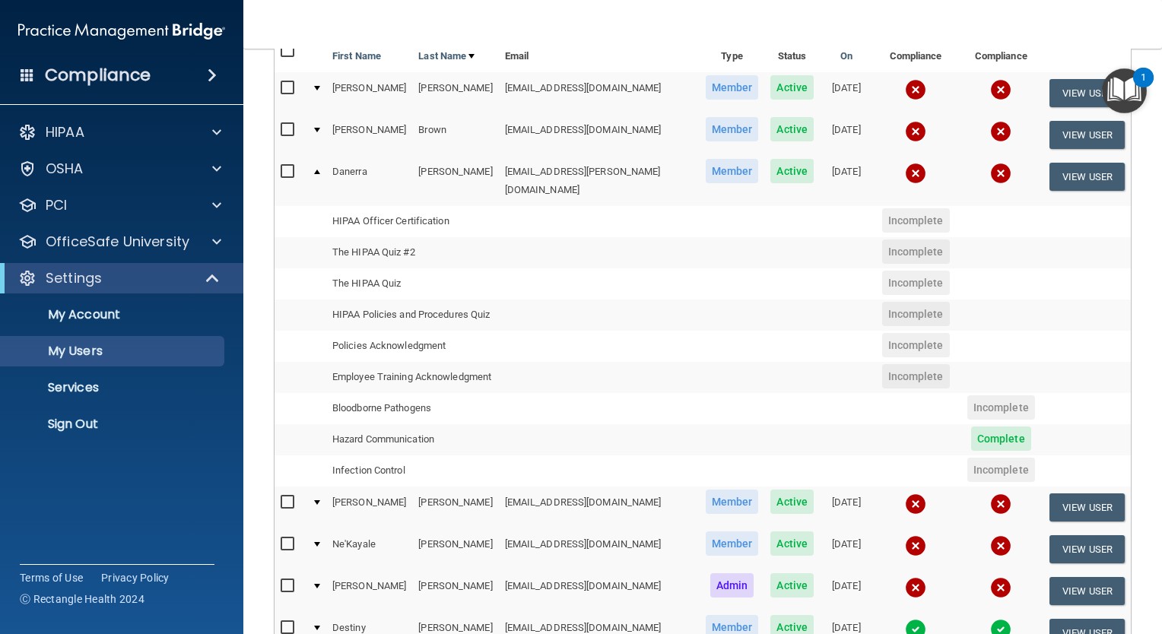
scroll to position [192, 0]
click at [310, 173] on td at bounding box center [316, 180] width 21 height 49
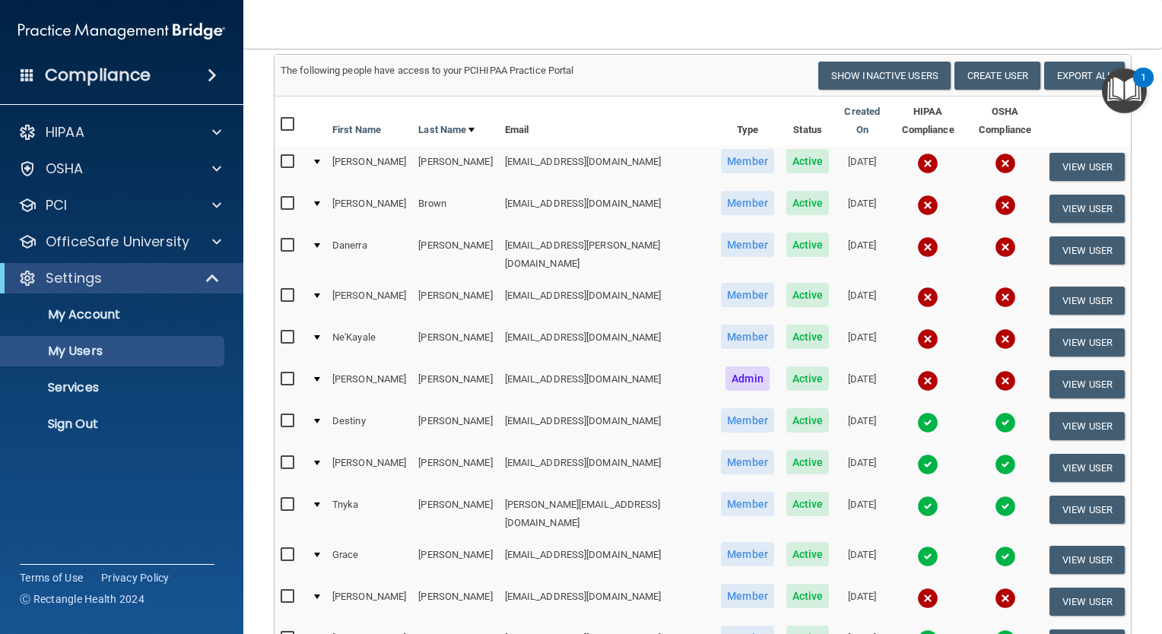
scroll to position [141, 0]
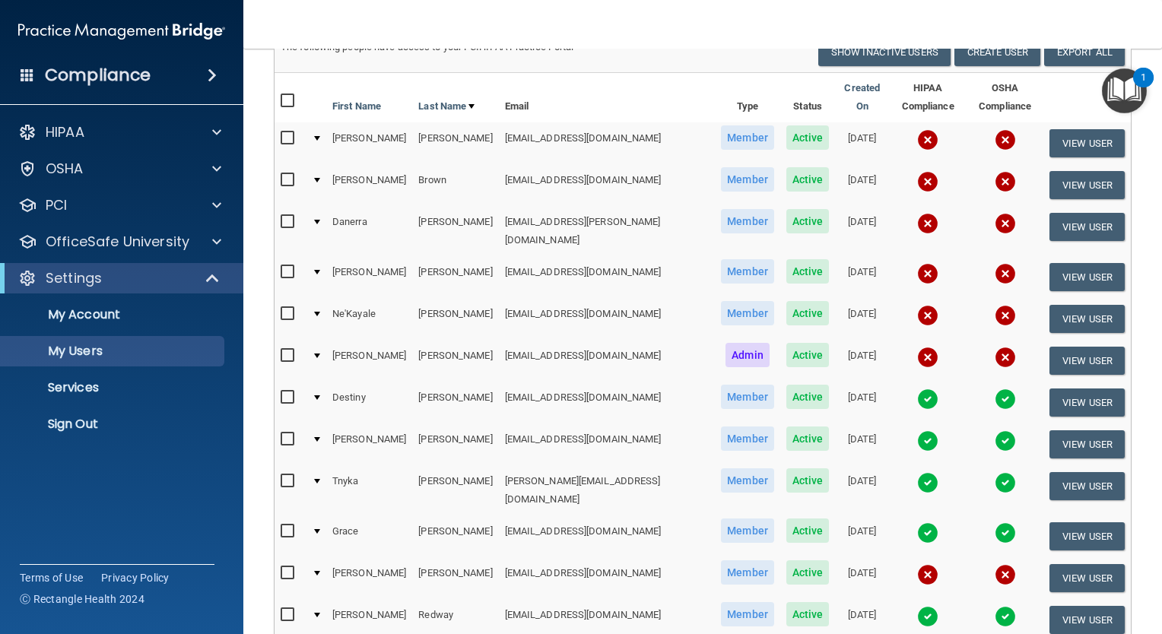
click at [314, 340] on td at bounding box center [316, 361] width 21 height 42
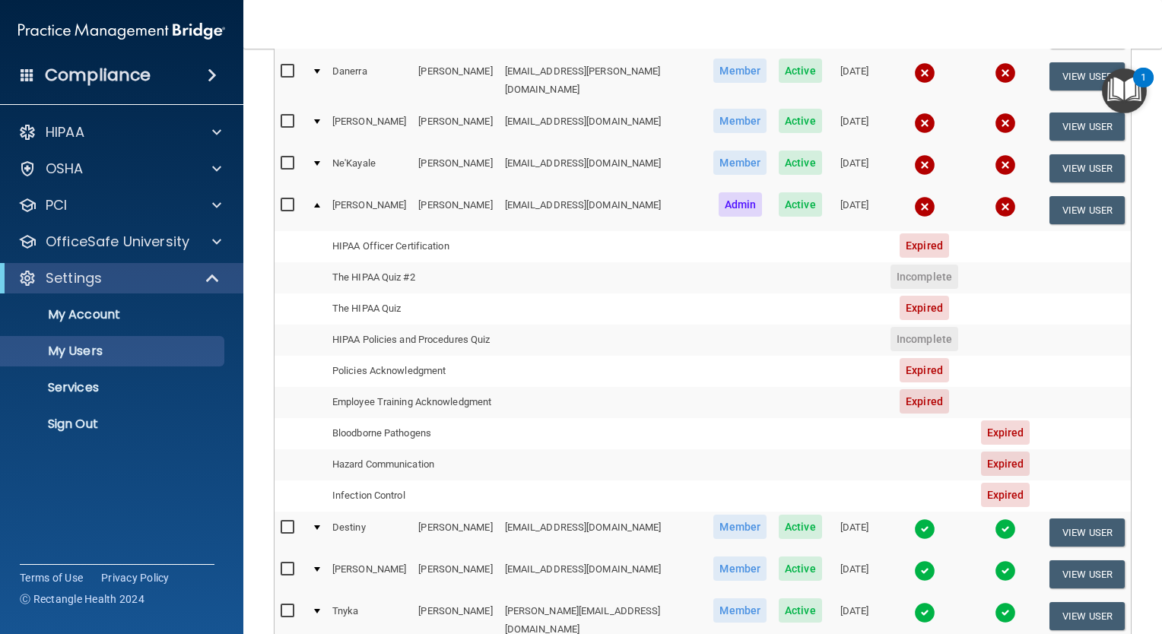
scroll to position [288, 0]
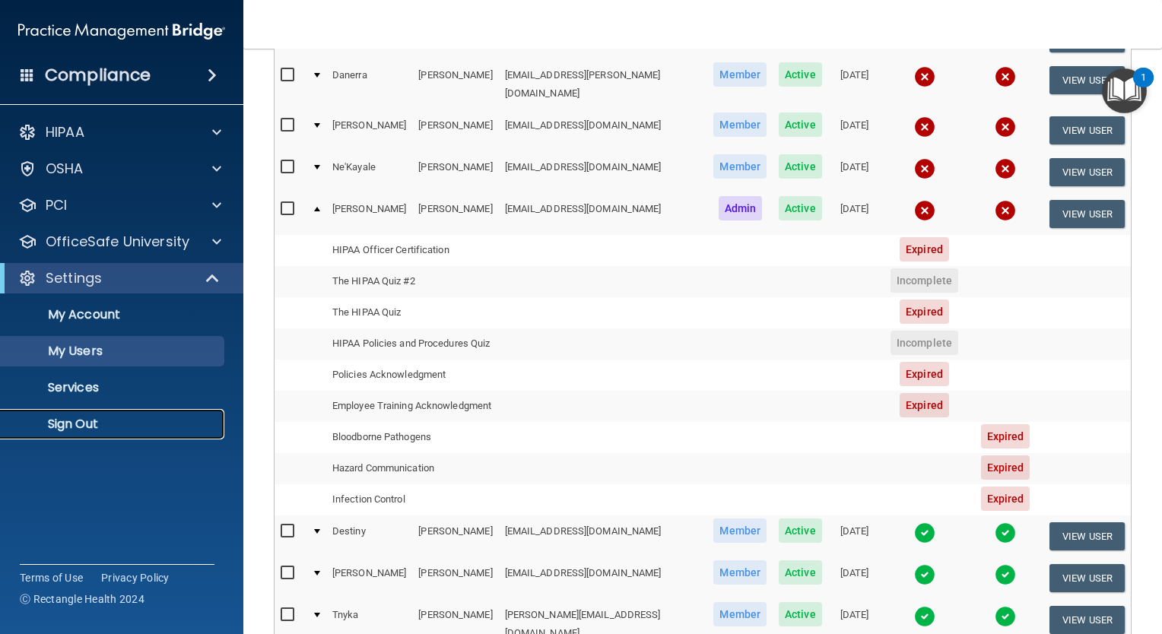
click at [81, 418] on p "Sign Out" at bounding box center [114, 424] width 208 height 15
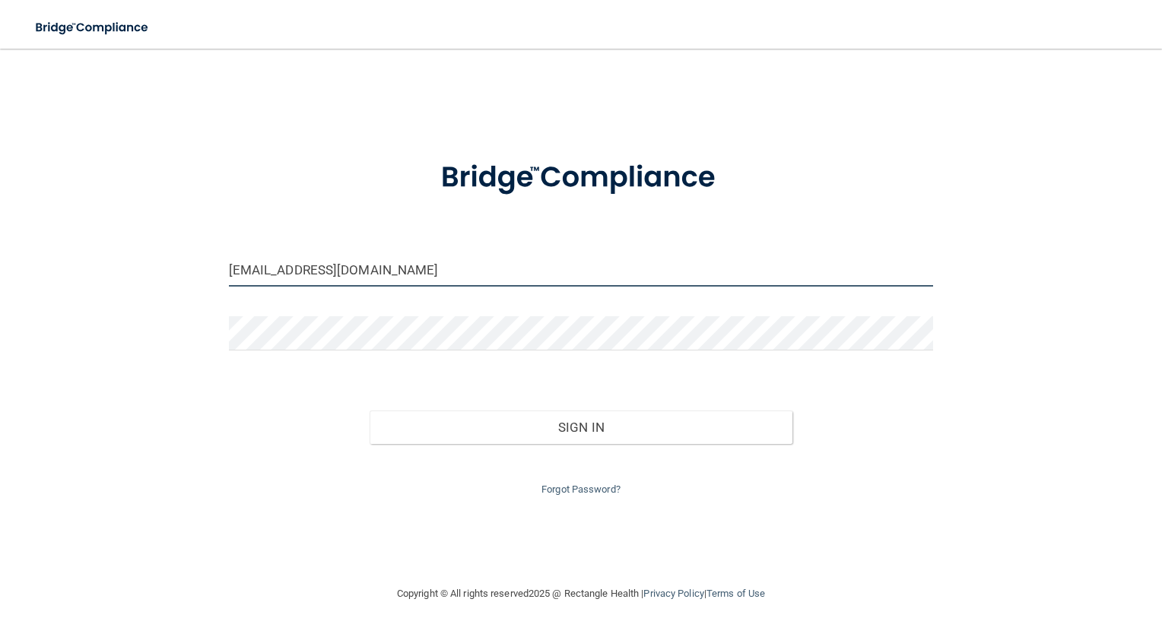
click at [275, 265] on input "om.ecfd@wavedp.com" at bounding box center [581, 269] width 705 height 34
type input "om.ddgf@wavedp.com"
click at [568, 487] on link "Forgot Password?" at bounding box center [580, 489] width 79 height 11
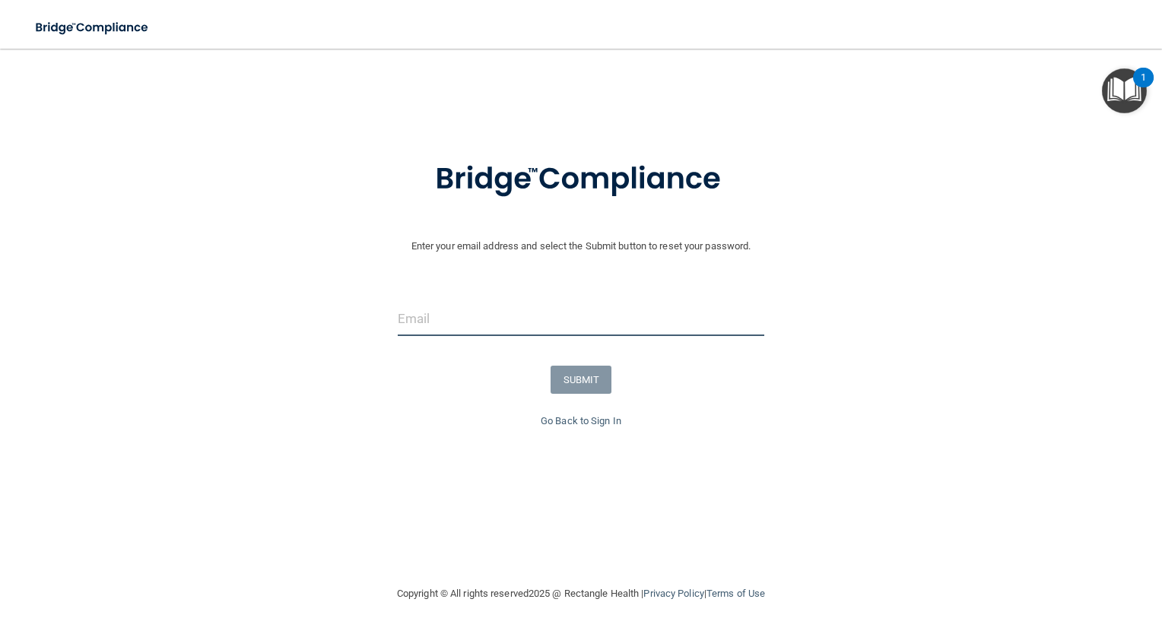
click at [616, 313] on input "email" at bounding box center [581, 319] width 367 height 34
type input "om.ddgf@wavedp.com"
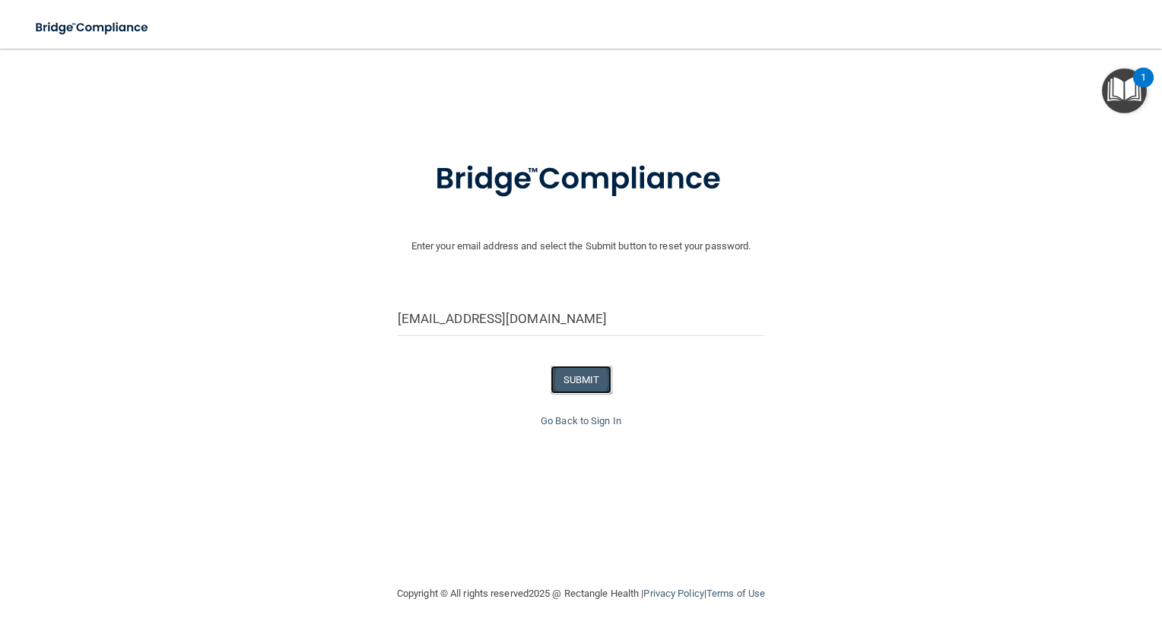
click at [576, 385] on button "SUBMIT" at bounding box center [582, 380] width 62 height 28
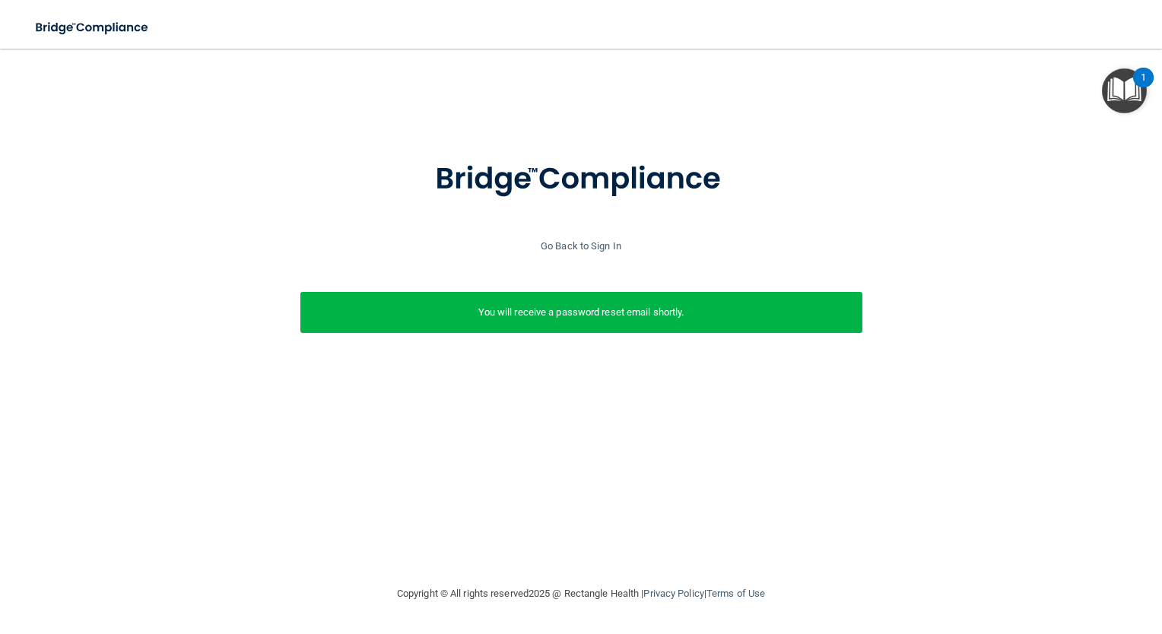
click at [526, 315] on p "You will receive a password reset email shortly." at bounding box center [581, 312] width 539 height 18
click at [121, 35] on img at bounding box center [93, 27] width 140 height 31
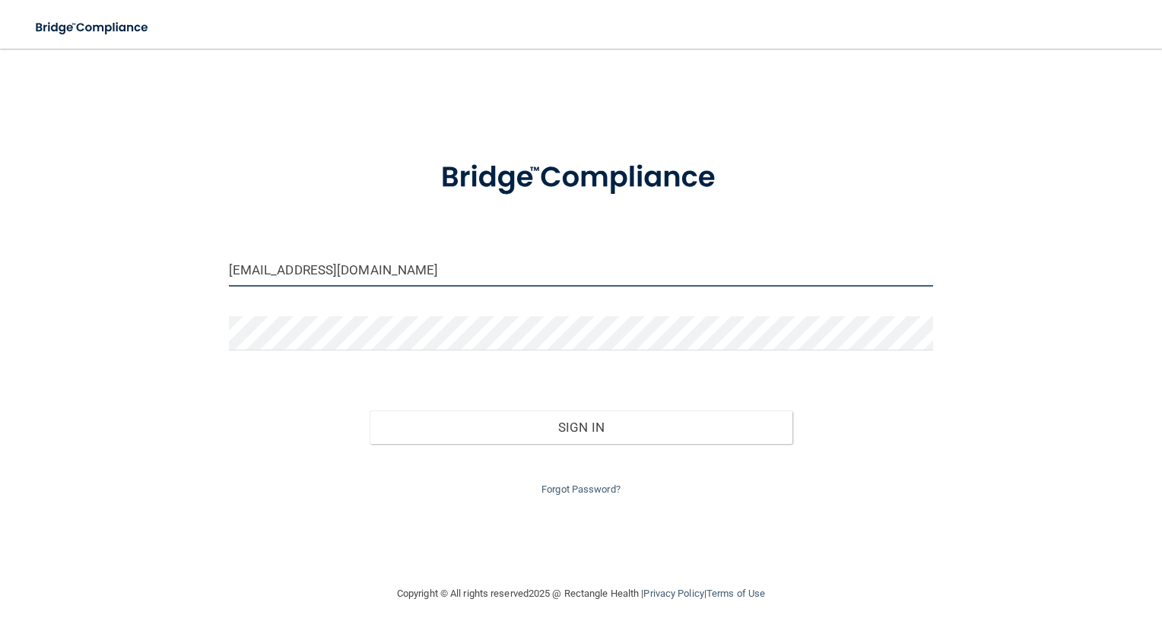
click at [275, 272] on input "[EMAIL_ADDRESS][DOMAIN_NAME]" at bounding box center [581, 269] width 705 height 34
click at [275, 271] on input "om.ddgf@wavedp.com" at bounding box center [581, 269] width 705 height 34
type input "om.ddgf@wavedp.com"
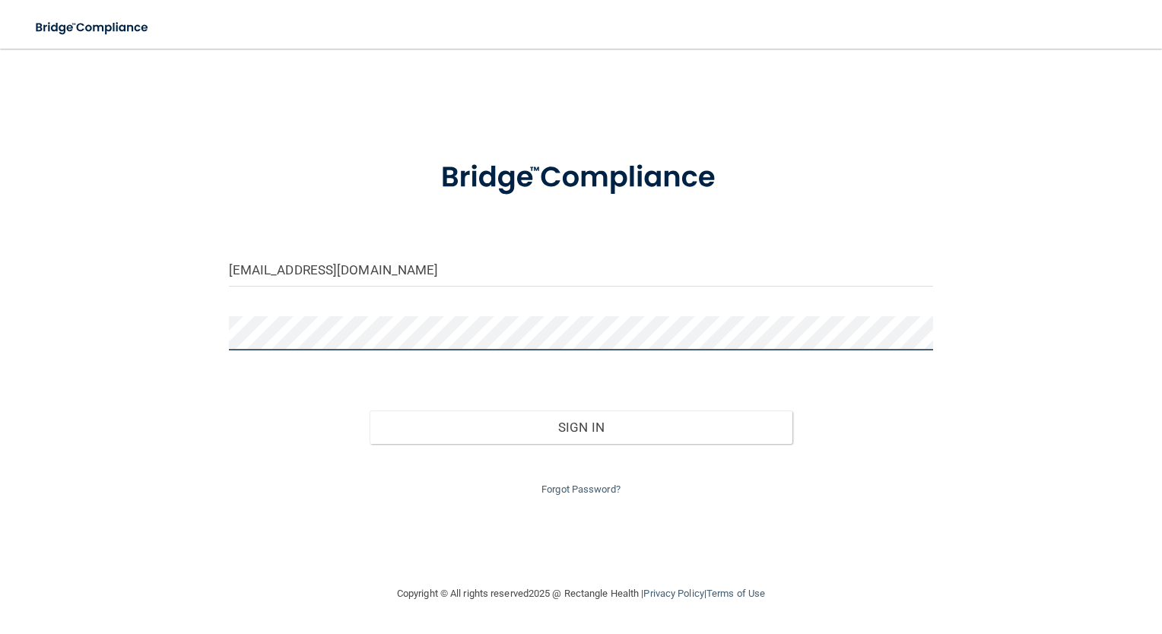
click at [370, 411] on button "Sign In" at bounding box center [581, 427] width 423 height 33
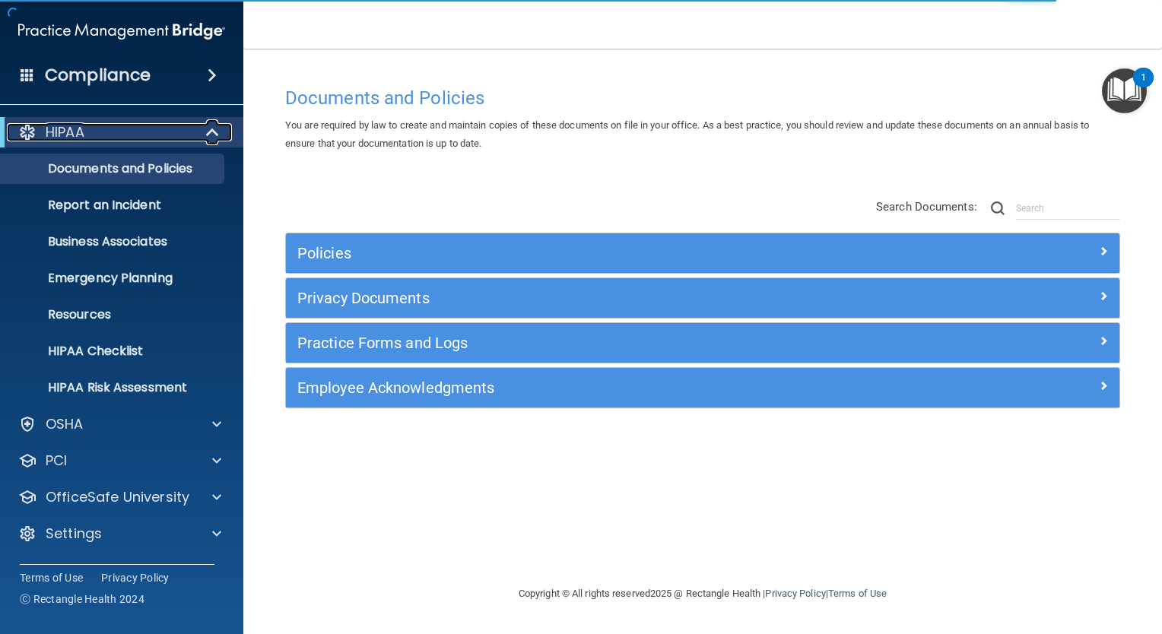
click at [212, 131] on span at bounding box center [214, 132] width 13 height 18
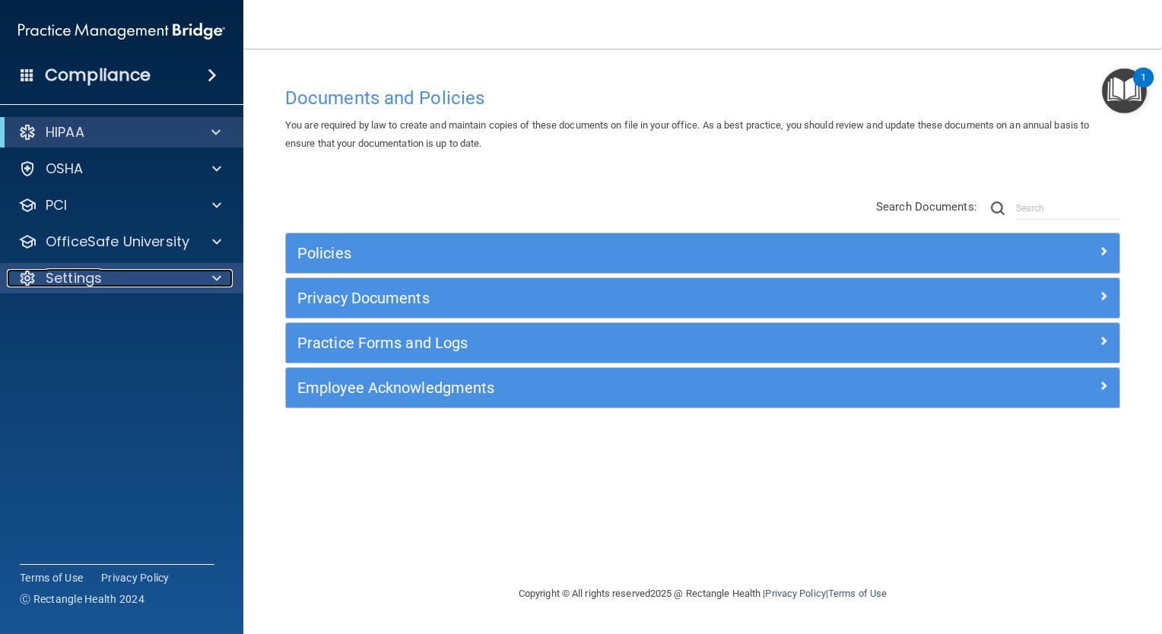
click at [182, 282] on div "Settings" at bounding box center [101, 278] width 189 height 18
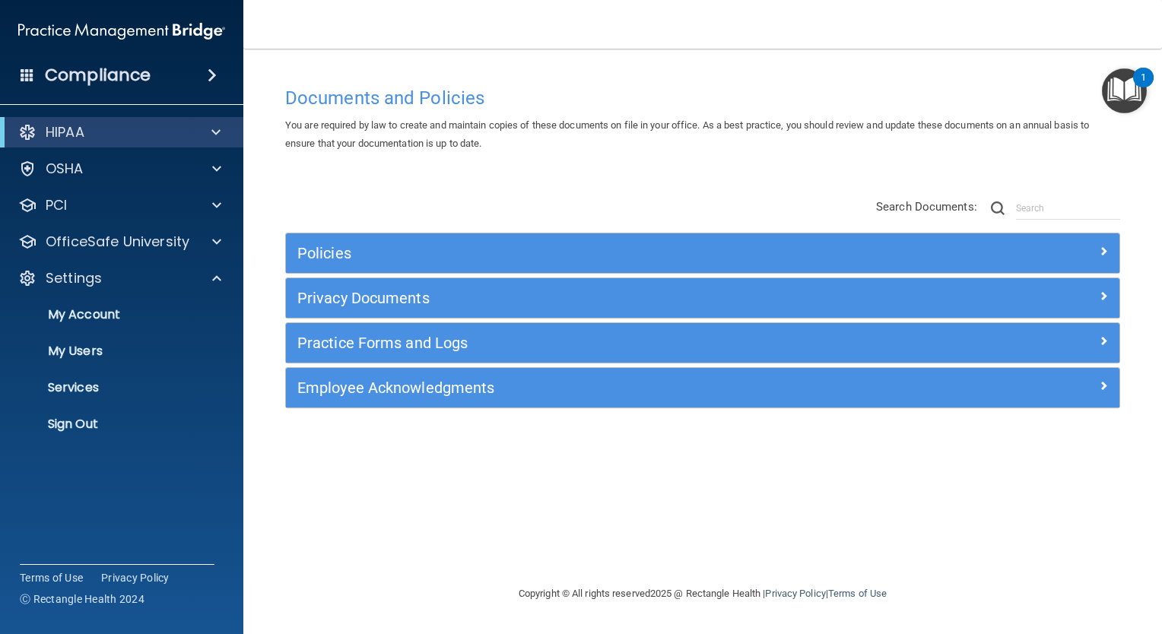
click at [102, 367] on ul "My Account My Users Services Sign Out" at bounding box center [122, 367] width 275 height 146
click at [97, 347] on p "My Users" at bounding box center [114, 351] width 208 height 15
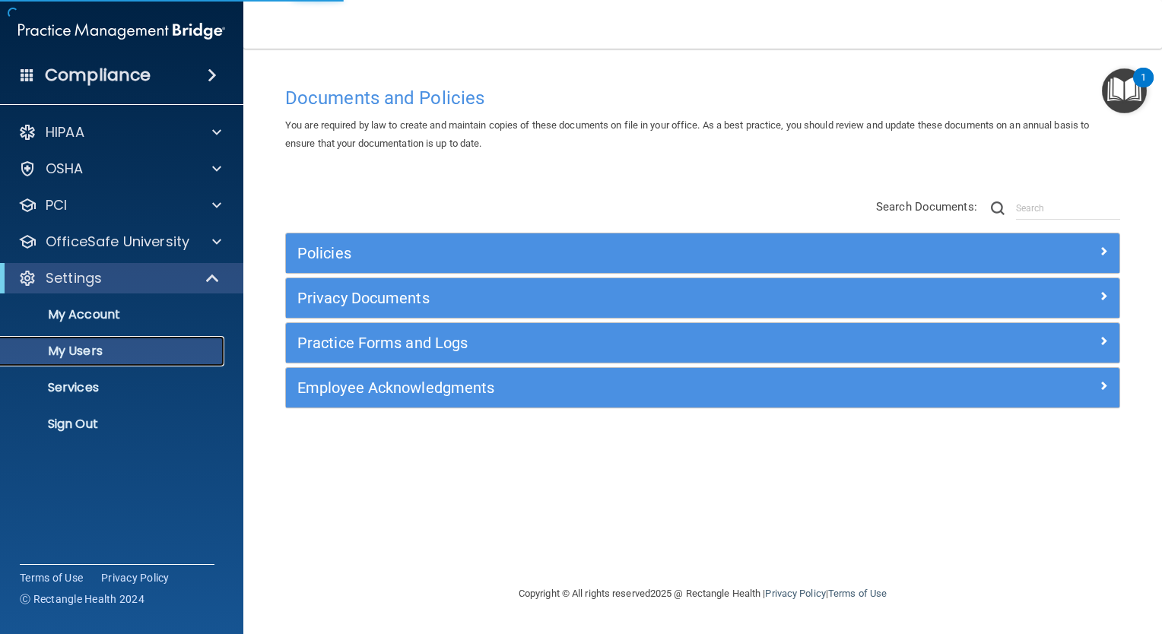
select select "20"
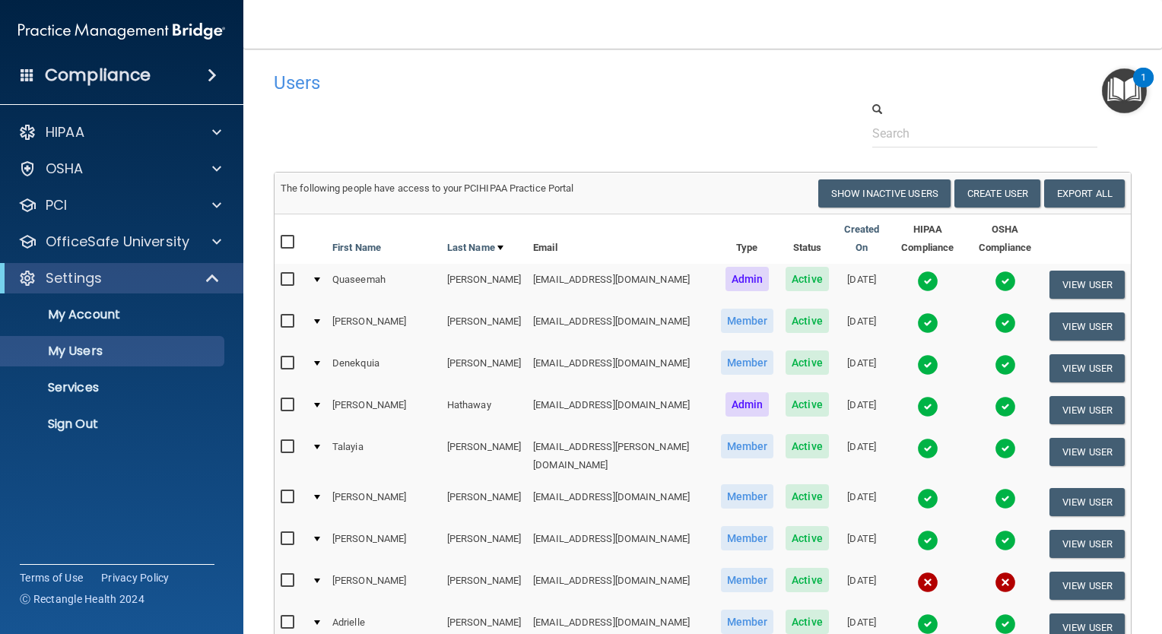
click at [212, 66] on span at bounding box center [212, 75] width 9 height 18
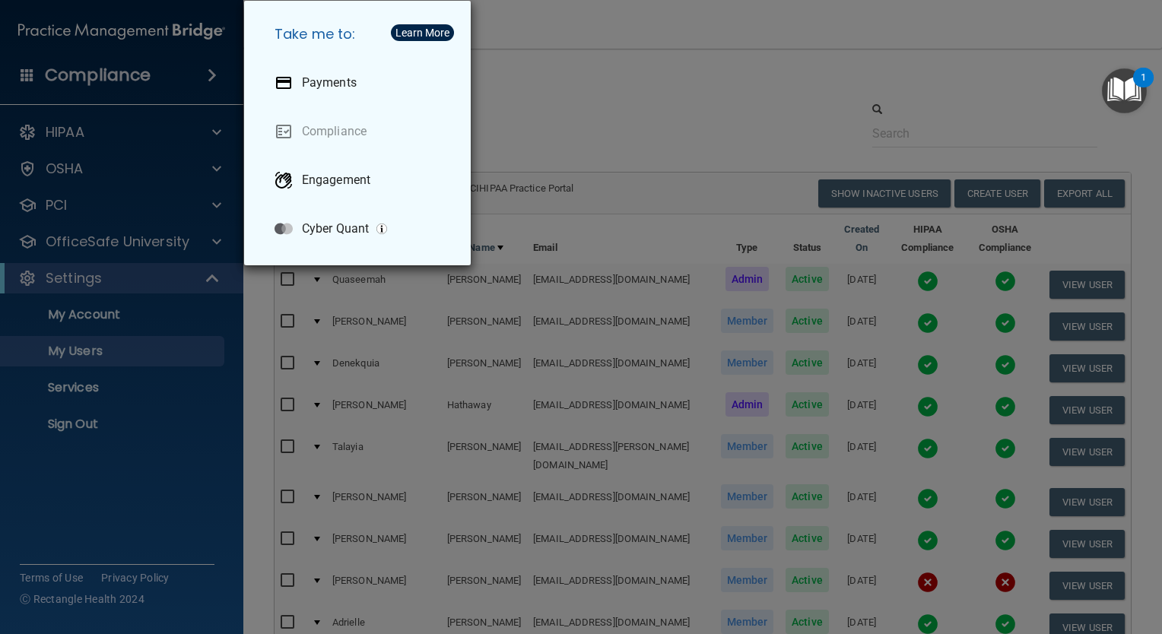
click at [535, 112] on div "Take me to: Payments Compliance Engagement Cyber Quant" at bounding box center [581, 317] width 1162 height 634
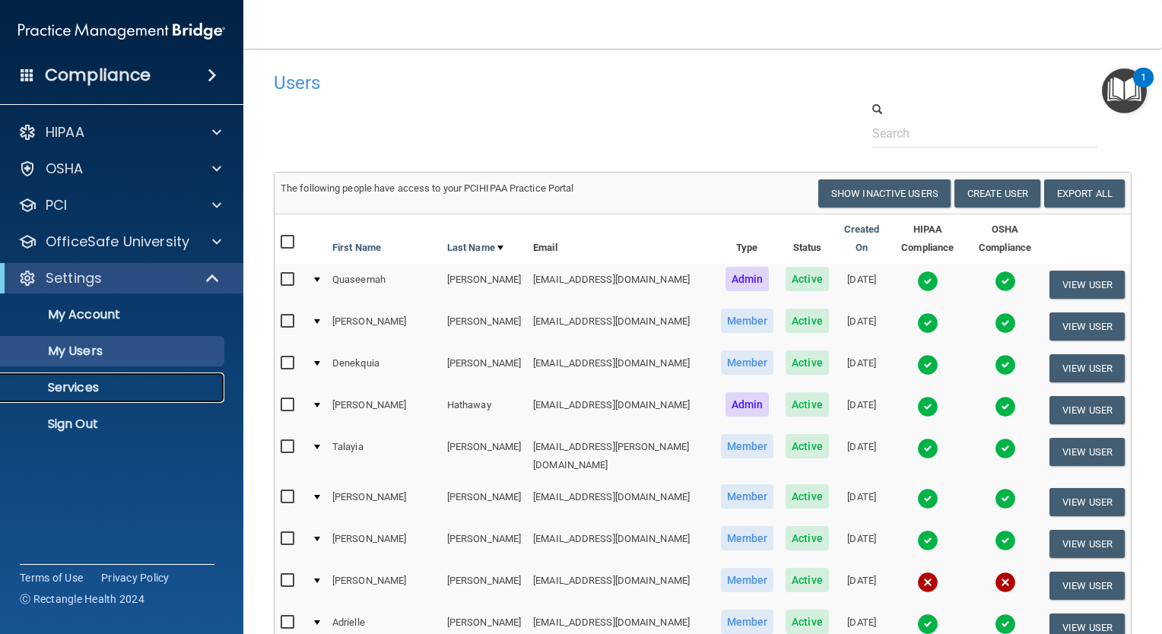
click at [106, 394] on p "Services" at bounding box center [114, 387] width 208 height 15
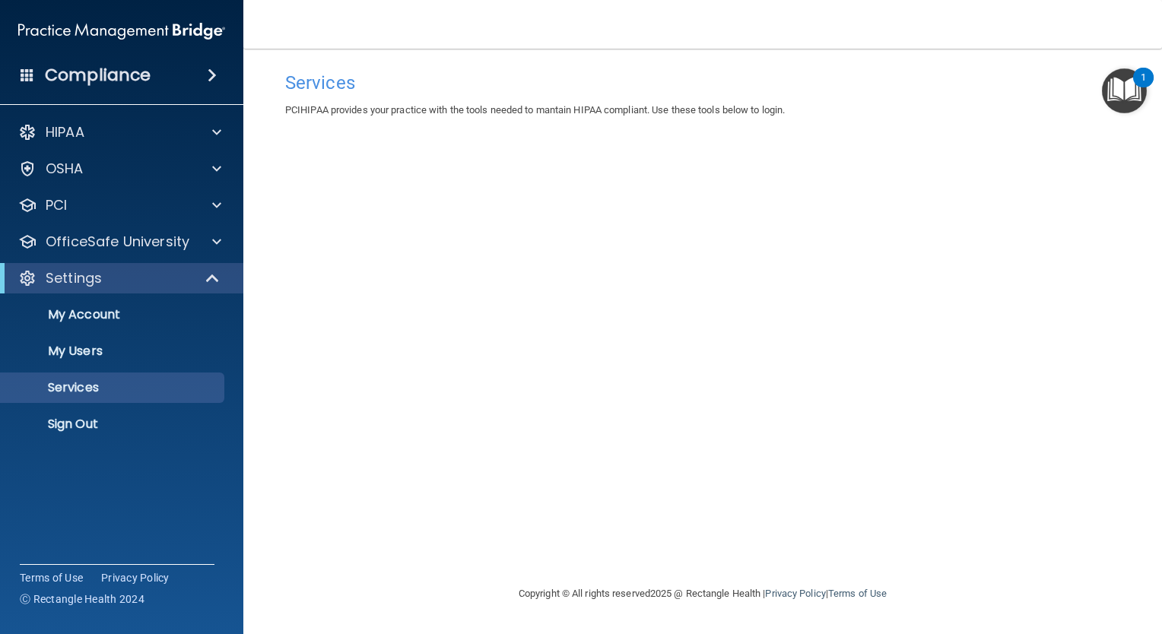
click at [702, 186] on div "Services PCIHIPAA provides your practice with the tools needed to mantain HIPAA…" at bounding box center [703, 317] width 858 height 506
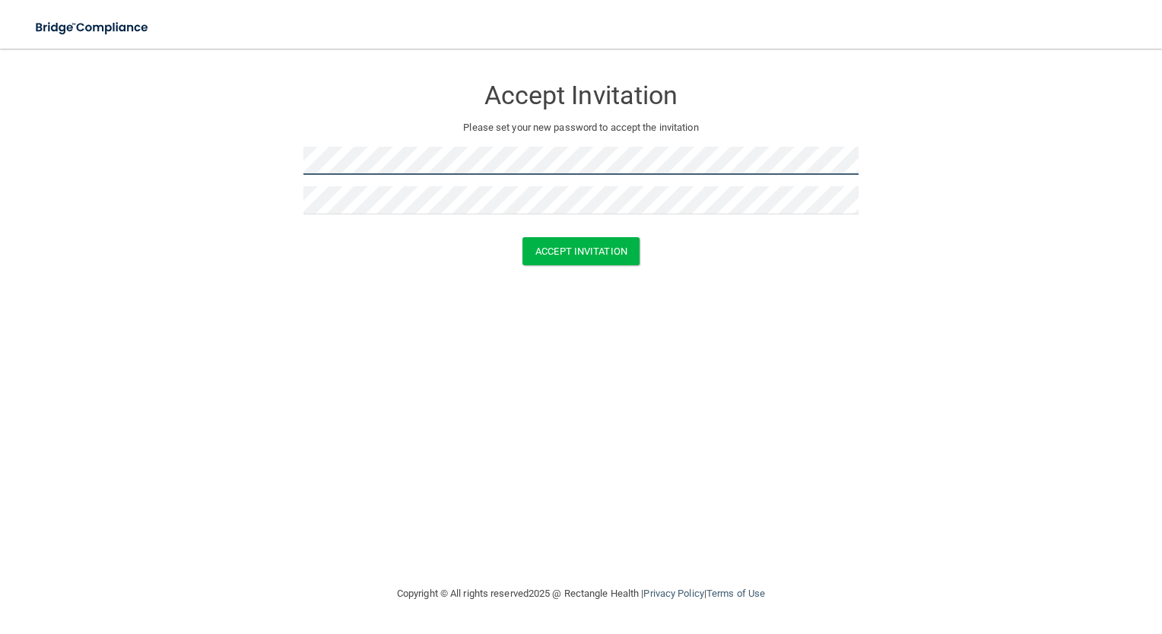
click at [237, 202] on form "Accept Invitation Please set your new password to accept the invitation Accept …" at bounding box center [580, 174] width 1101 height 220
click at [602, 250] on button "Accept Invitation" at bounding box center [580, 251] width 117 height 28
